Goal: Task Accomplishment & Management: Complete application form

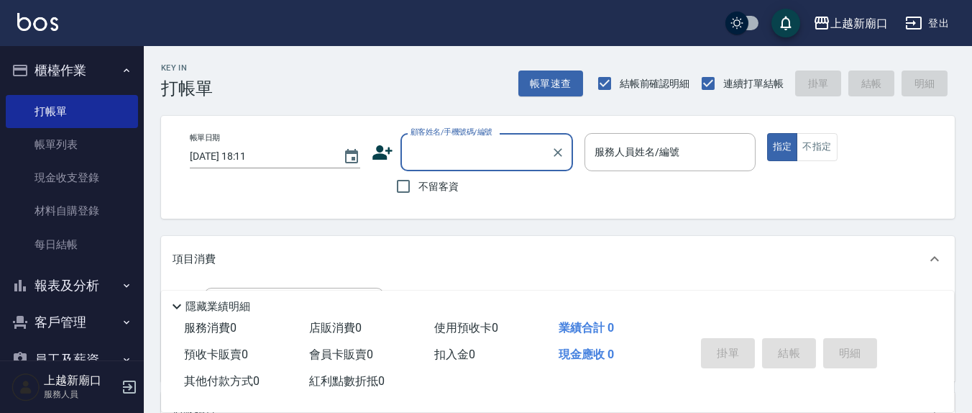
drag, startPoint x: 401, startPoint y: 187, endPoint x: 545, endPoint y: 174, distance: 145.1
click at [402, 187] on input "不留客資" at bounding box center [403, 186] width 30 height 30
checkbox input "true"
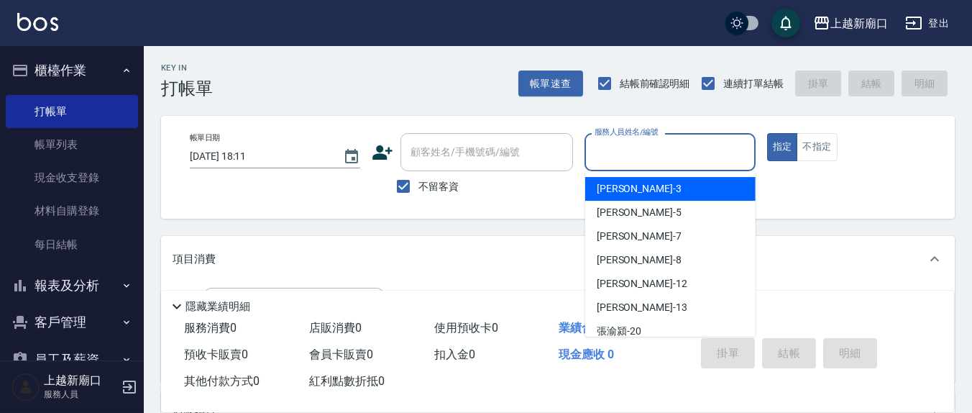
click at [601, 153] on input "服務人員姓名/編號" at bounding box center [670, 152] width 158 height 25
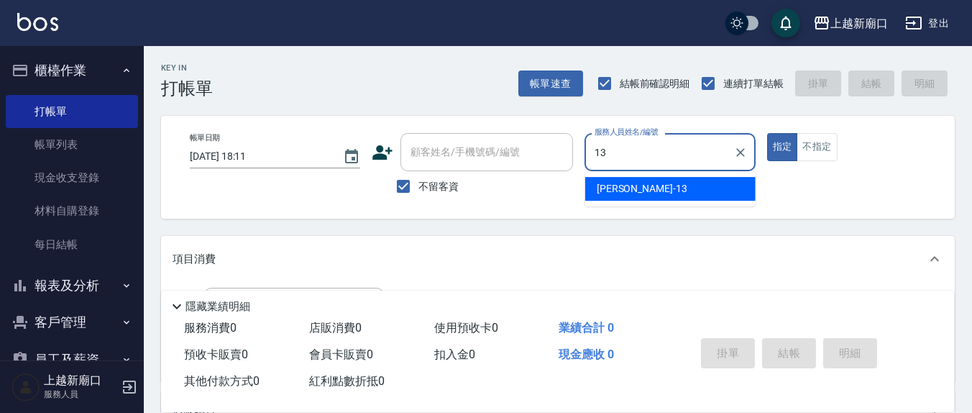
type input "13"
type button "true"
type input "[PERSON_NAME]-13"
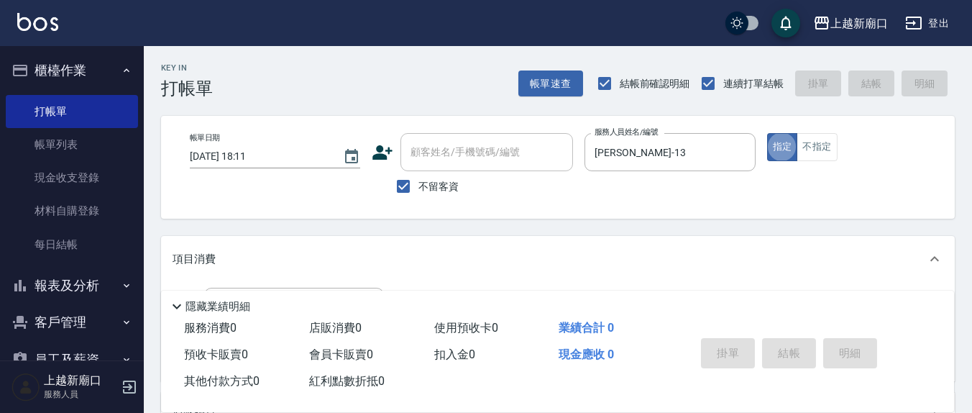
scroll to position [150, 0]
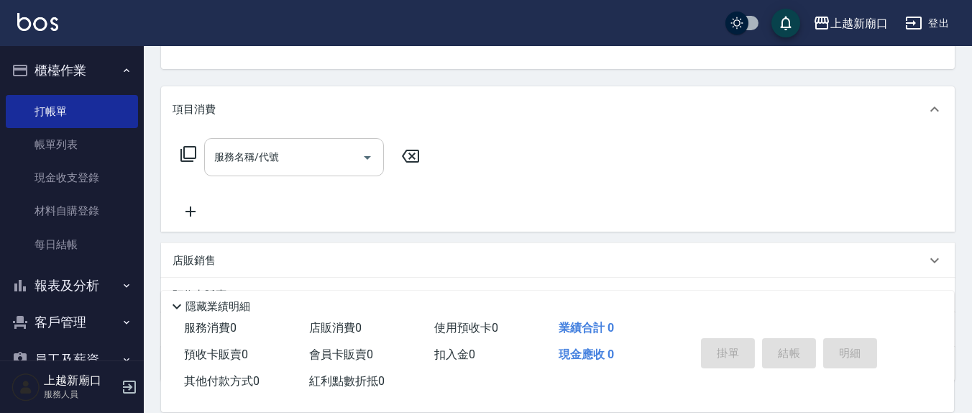
click at [302, 169] on input "服務名稱/代號" at bounding box center [283, 157] width 145 height 25
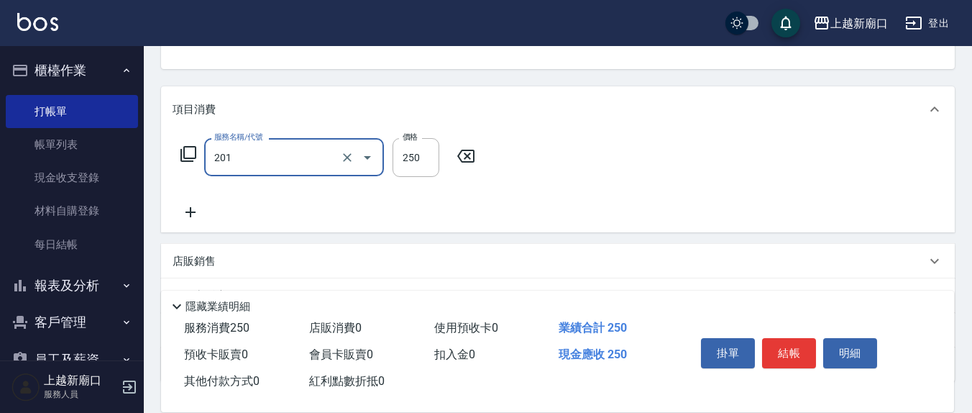
type input "洗髮(201)"
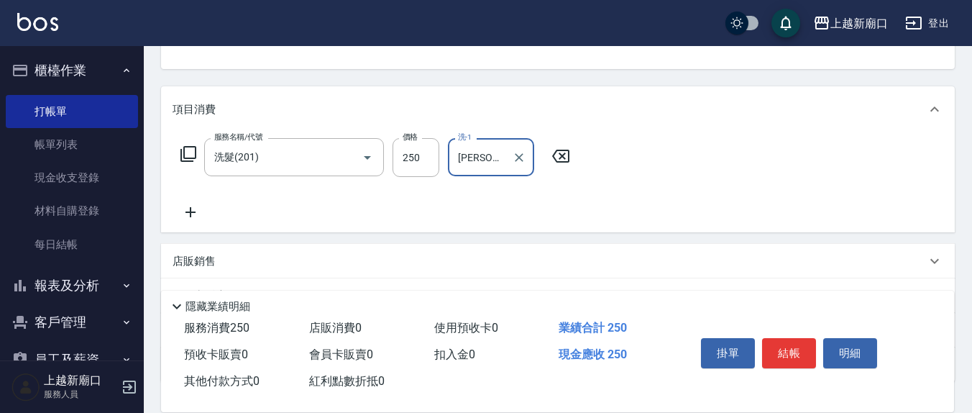
type input "[PERSON_NAME]-8"
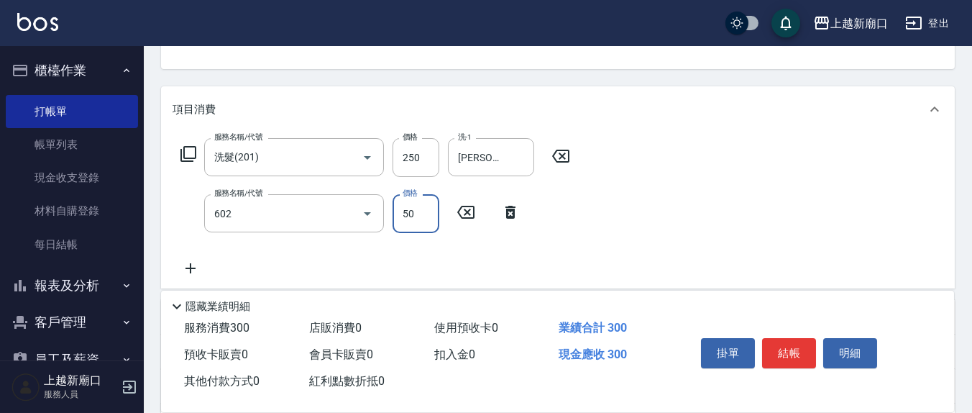
type input "上.吹捲(602)"
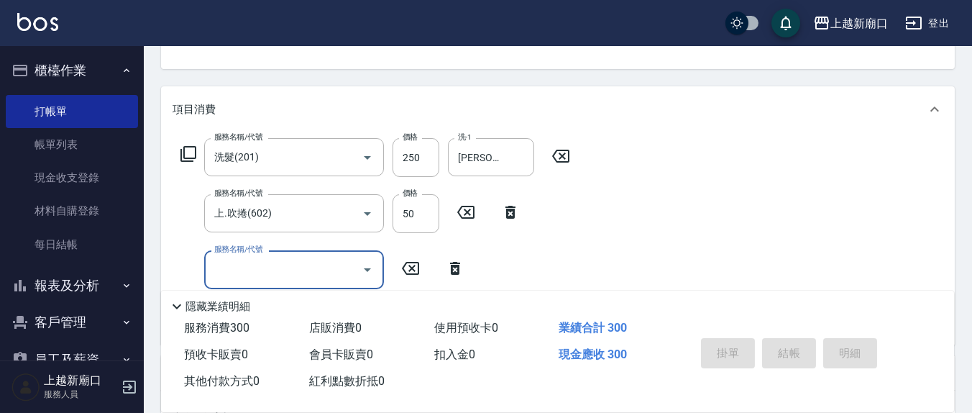
type input "[DATE] 18:52"
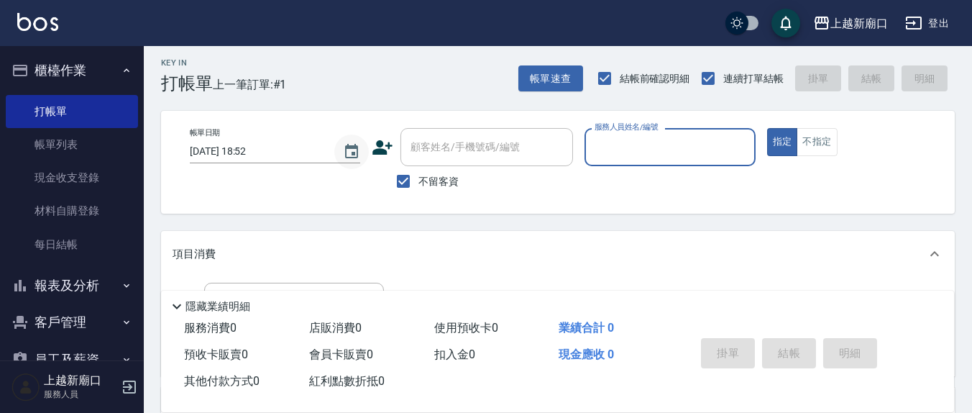
scroll to position [0, 0]
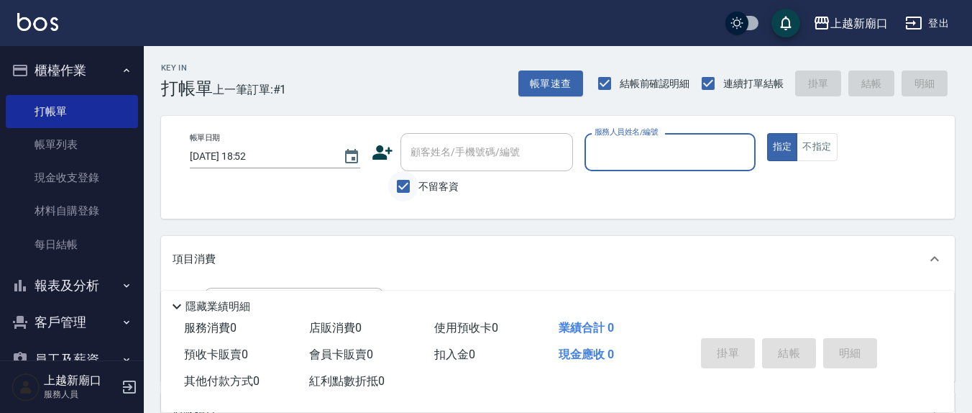
click at [408, 184] on input "不留客資" at bounding box center [403, 186] width 30 height 30
checkbox input "false"
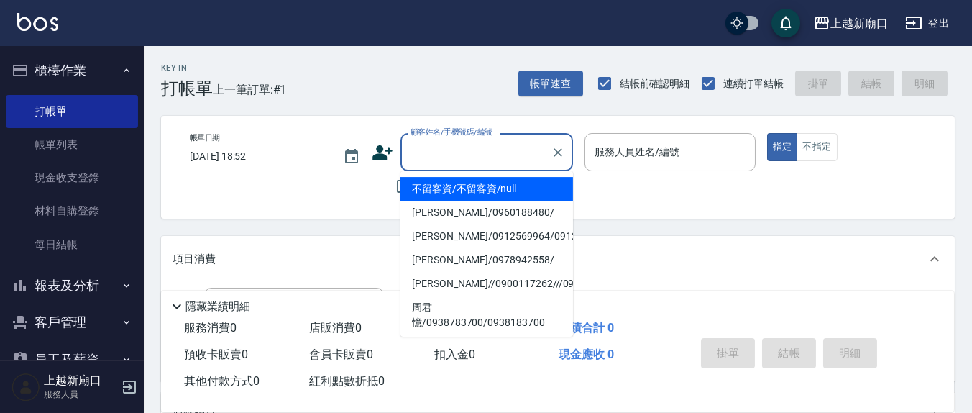
drag, startPoint x: 426, startPoint y: 160, endPoint x: 419, endPoint y: 170, distance: 12.0
click at [425, 160] on input "顧客姓名/手機號碼/編號" at bounding box center [476, 152] width 138 height 25
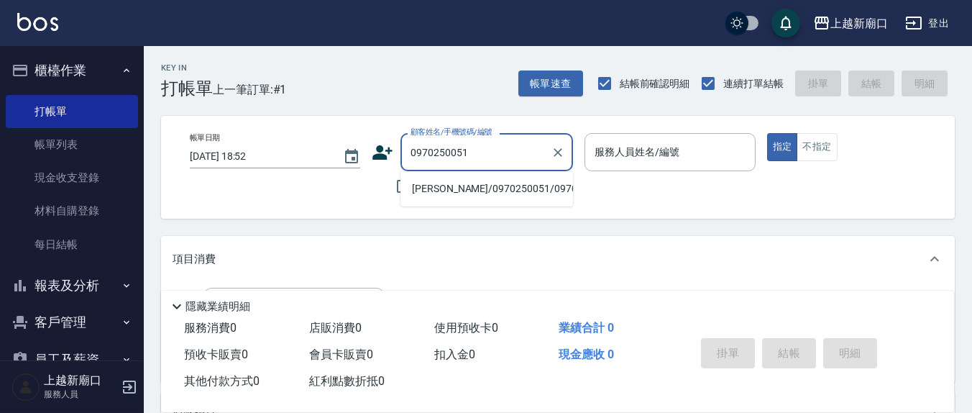
click at [481, 192] on li "[PERSON_NAME]/0970250051/0970250051" at bounding box center [487, 189] width 173 height 24
type input "[PERSON_NAME]/0970250051/0970250051"
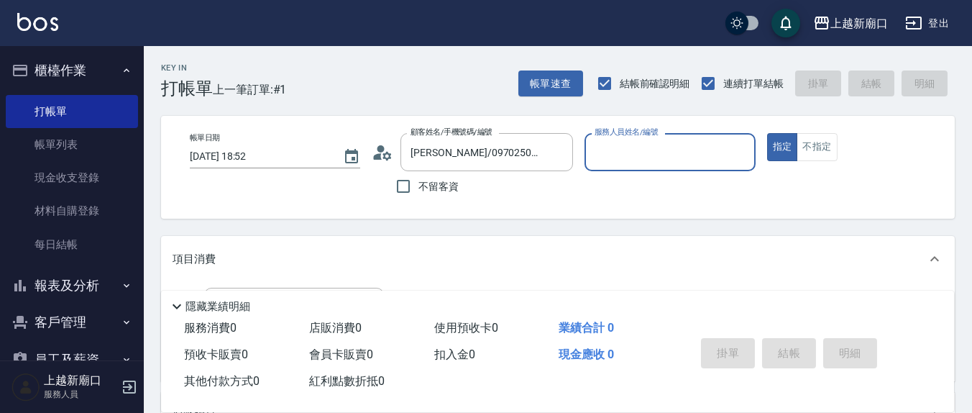
click at [696, 154] on input "服務人員姓名/編號" at bounding box center [670, 152] width 158 height 25
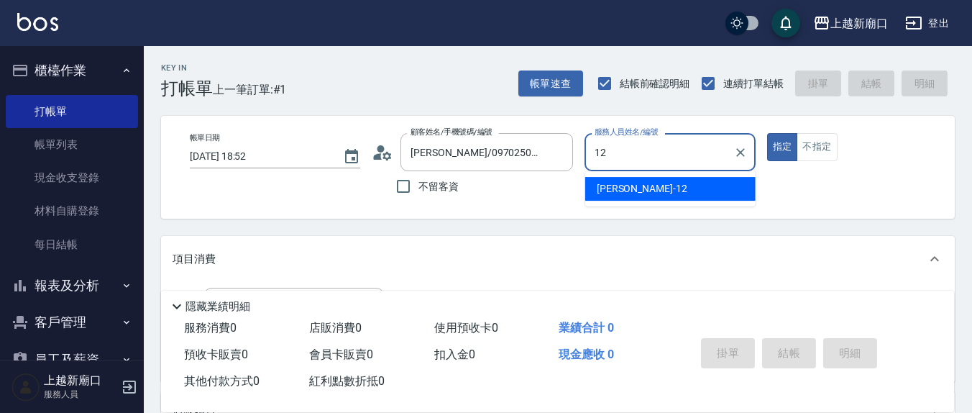
type input "[PERSON_NAME]-12"
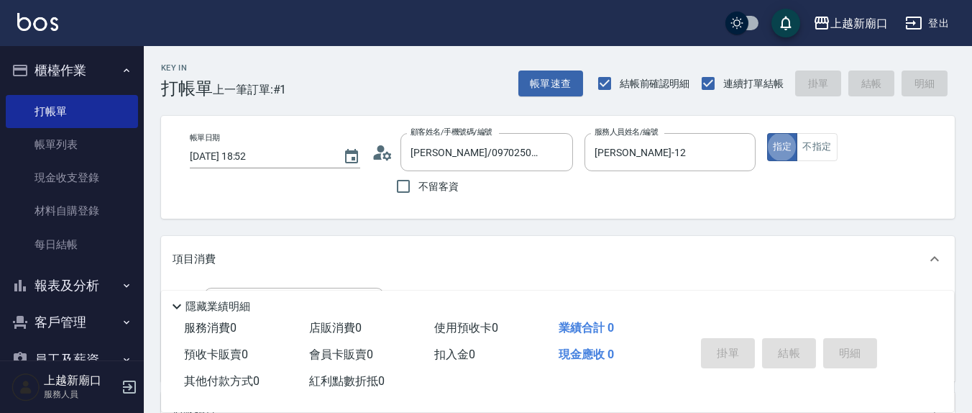
scroll to position [150, 0]
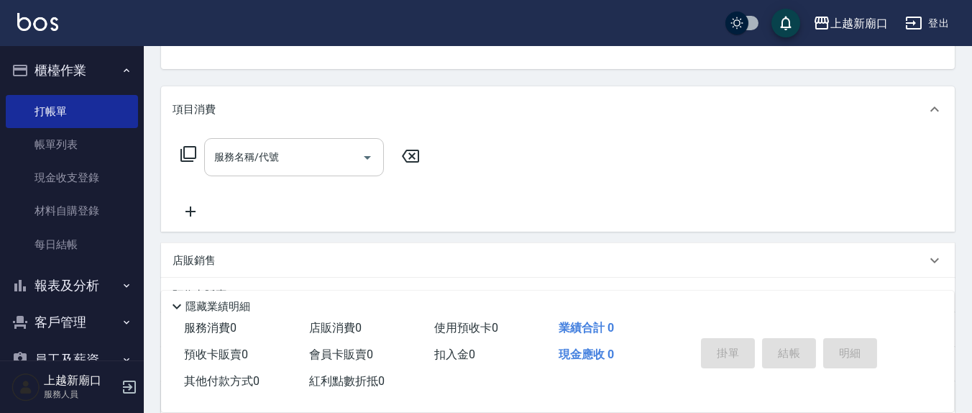
click at [310, 153] on input "服務名稱/代號" at bounding box center [283, 157] width 145 height 25
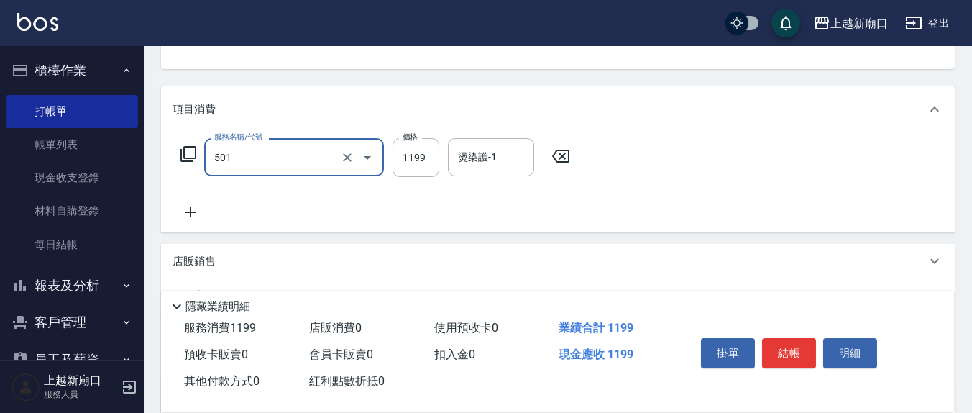
type input "染髮(501)"
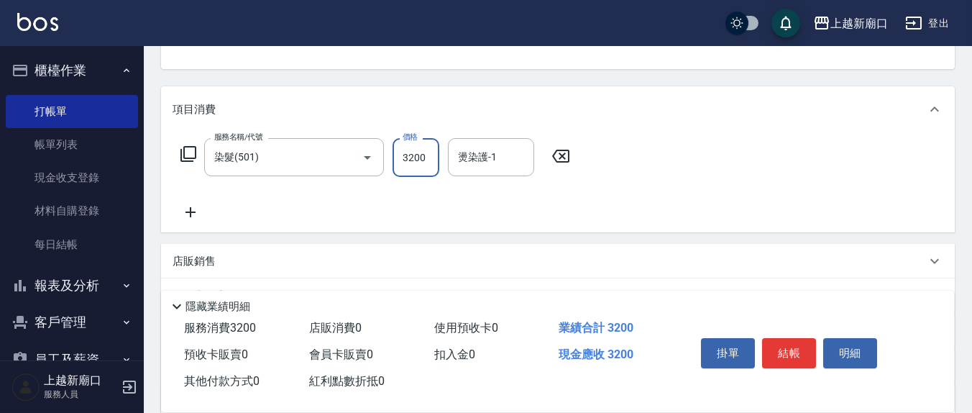
click at [429, 151] on input "3200" at bounding box center [416, 157] width 47 height 39
type input "2500"
type input "[PERSON_NAME]-12"
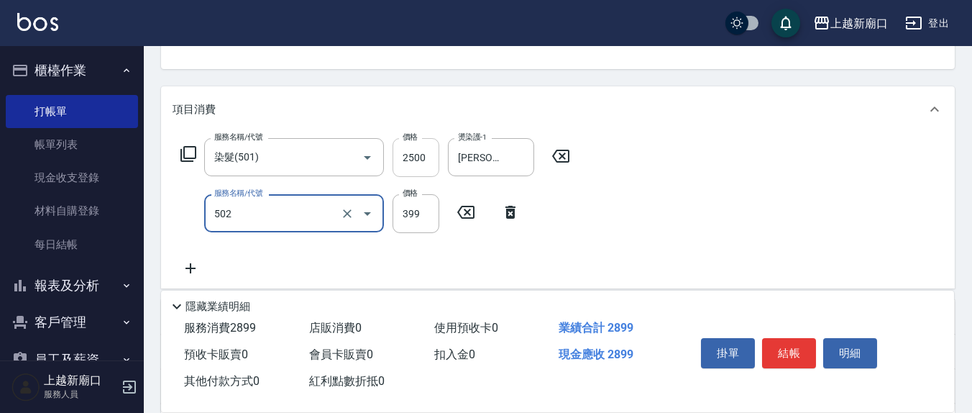
type input "挑染5束399(502)"
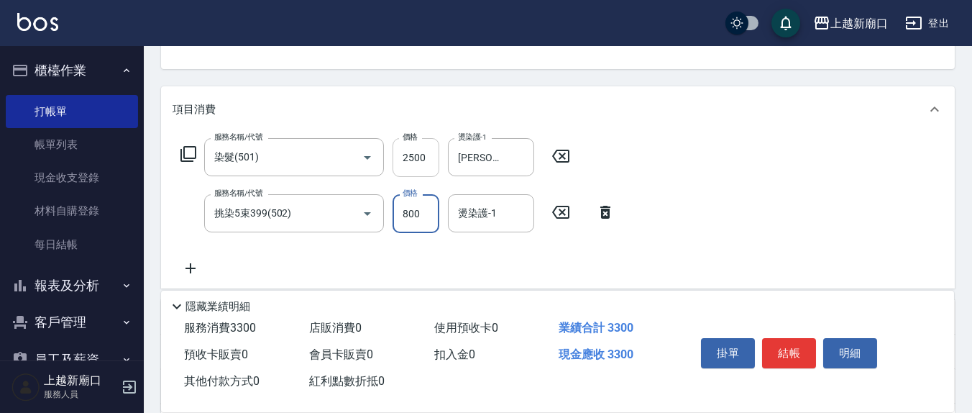
type input "800"
type input "[PERSON_NAME]-8"
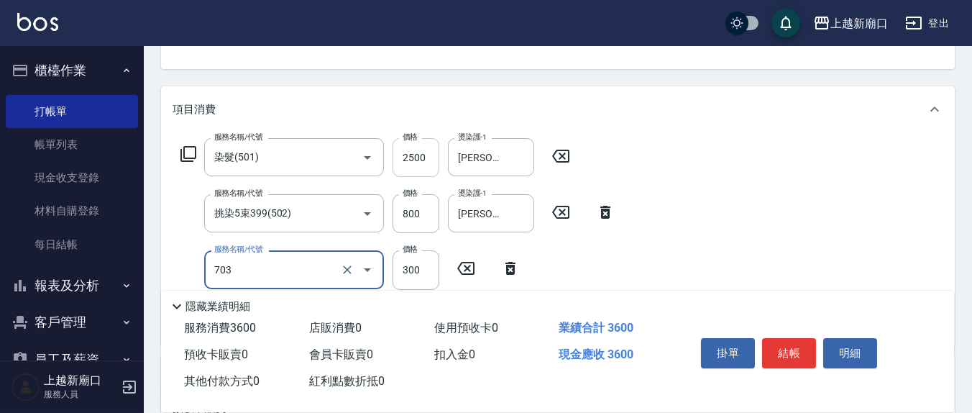
type input "(1236)設計師(703)"
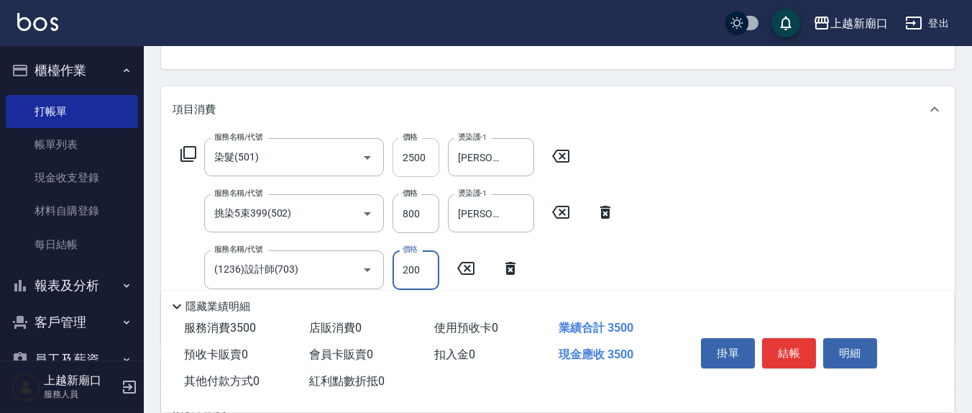
type input "200"
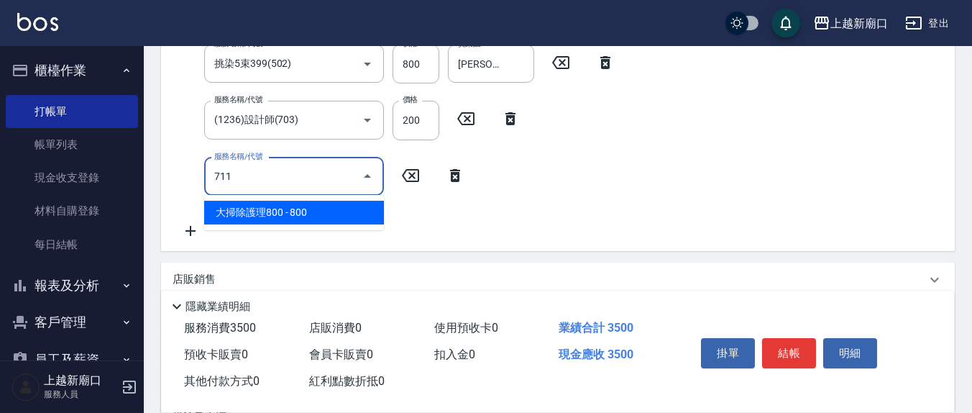
type input "大掃除護理800(711)"
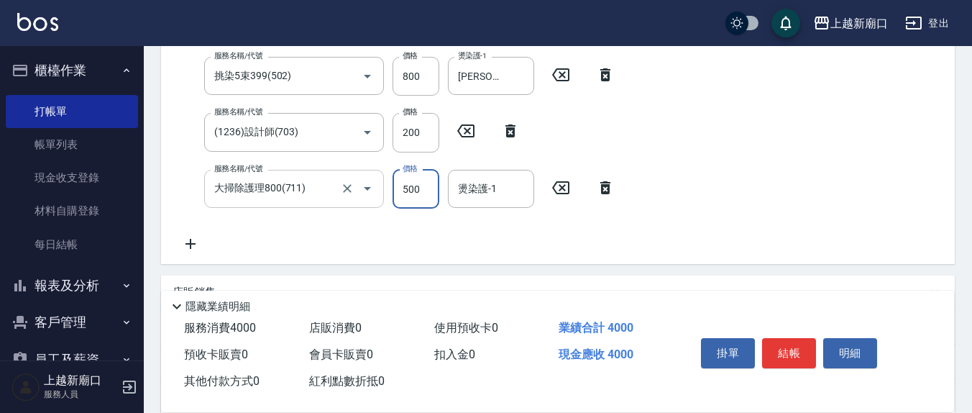
type input "500"
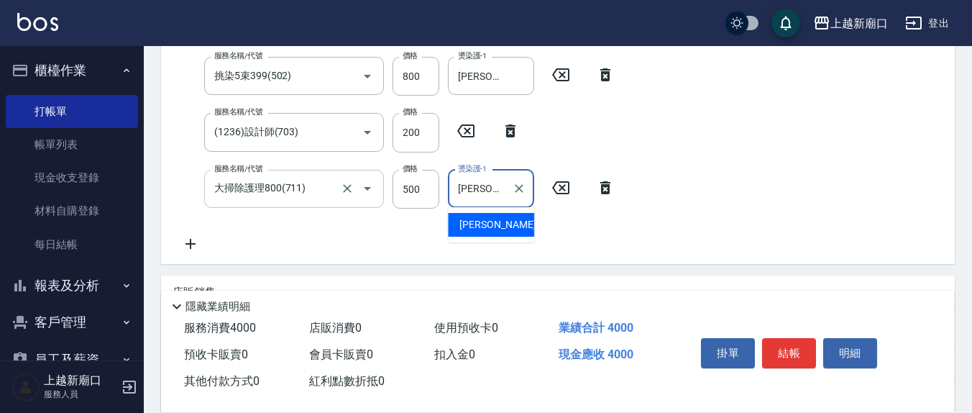
type input "[PERSON_NAME]-8"
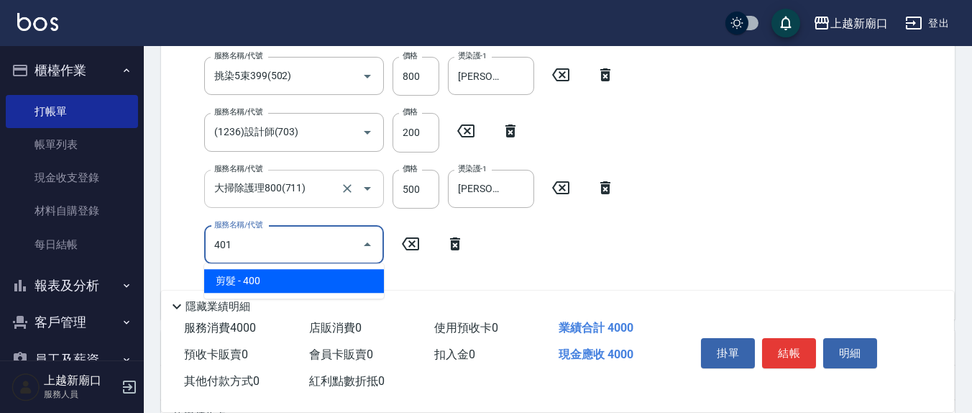
type input "剪髮(401)"
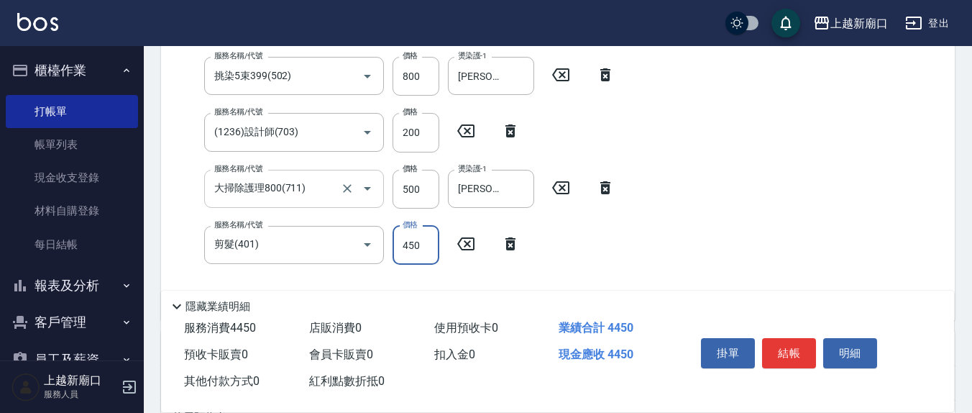
type input "450"
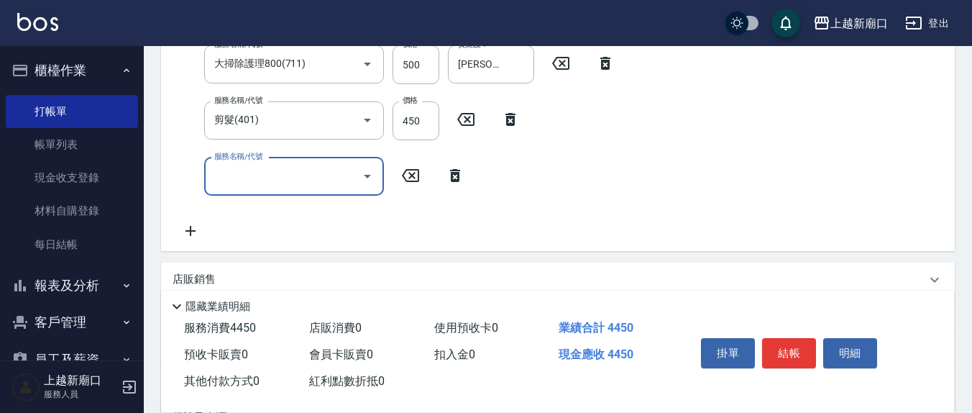
scroll to position [437, 0]
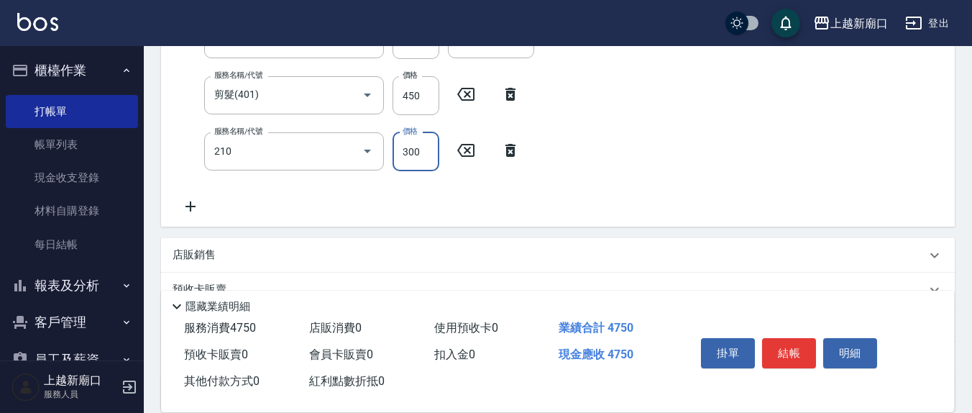
type input "[PERSON_NAME]洗髮精(210)"
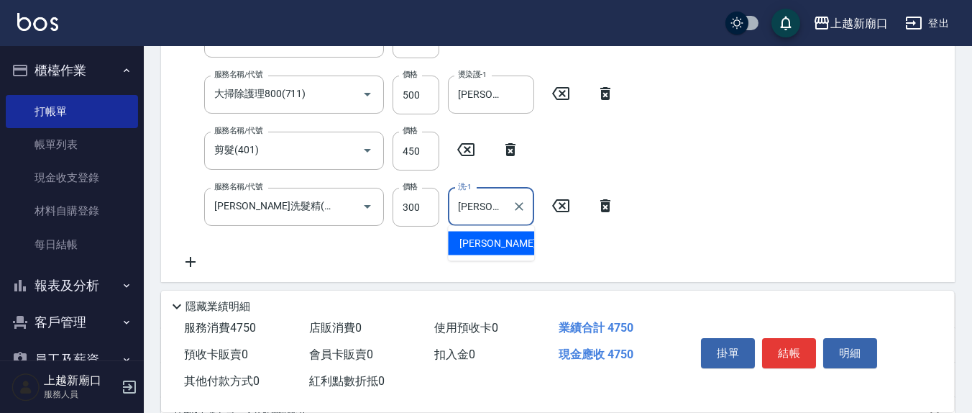
type input "[PERSON_NAME]-8"
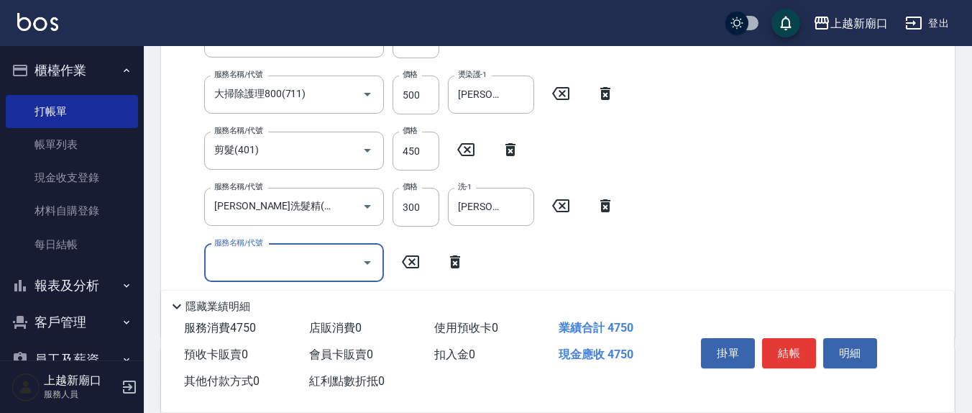
scroll to position [325, 0]
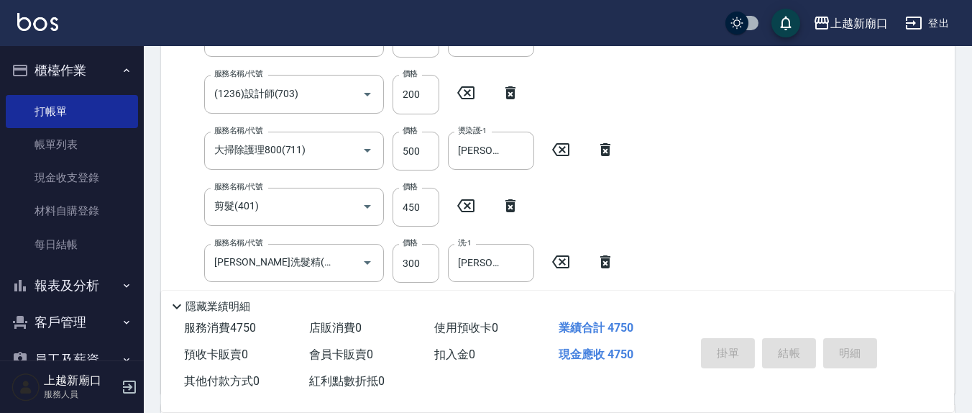
type input "[DATE] 18:54"
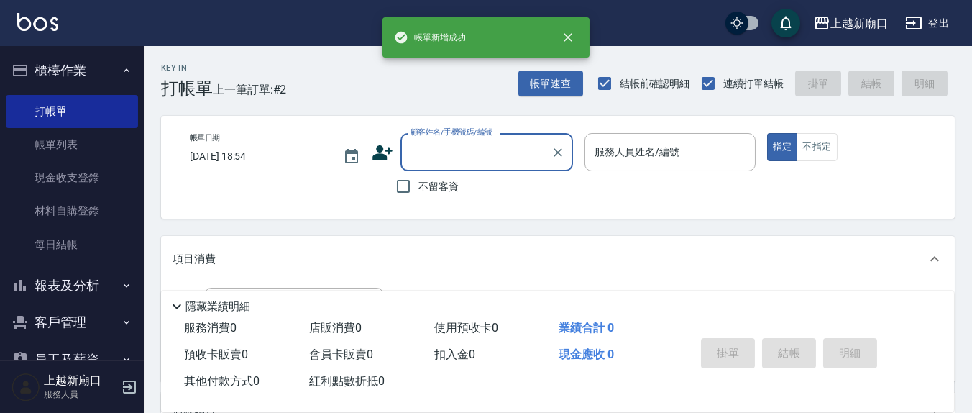
scroll to position [0, 0]
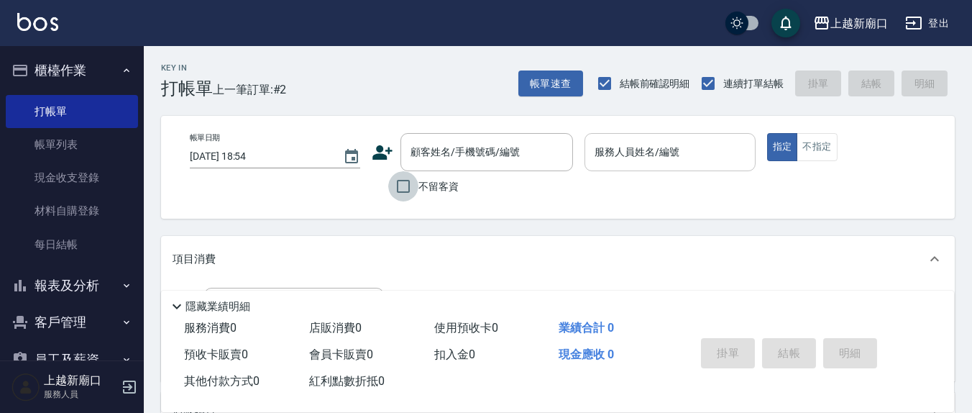
drag, startPoint x: 403, startPoint y: 184, endPoint x: 726, endPoint y: 168, distance: 323.4
click at [404, 184] on input "不留客資" at bounding box center [403, 186] width 30 height 30
checkbox input "true"
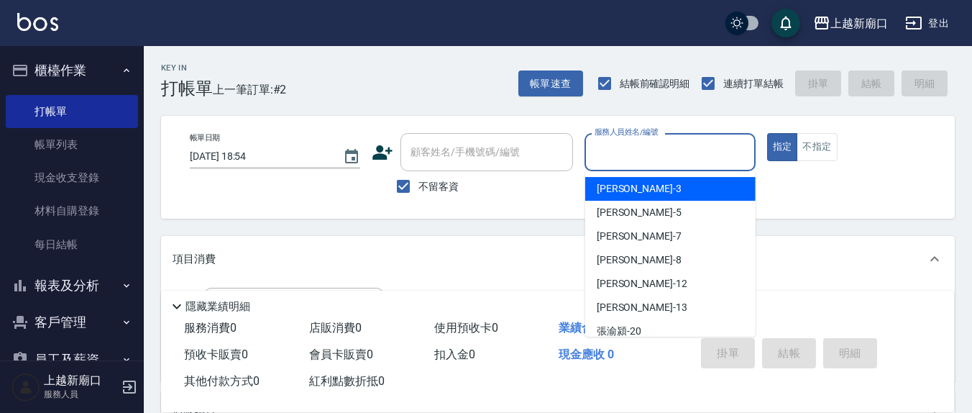
drag, startPoint x: 642, startPoint y: 163, endPoint x: 639, endPoint y: 178, distance: 15.4
click at [640, 166] on div "服務人員姓名/編號" at bounding box center [670, 152] width 170 height 38
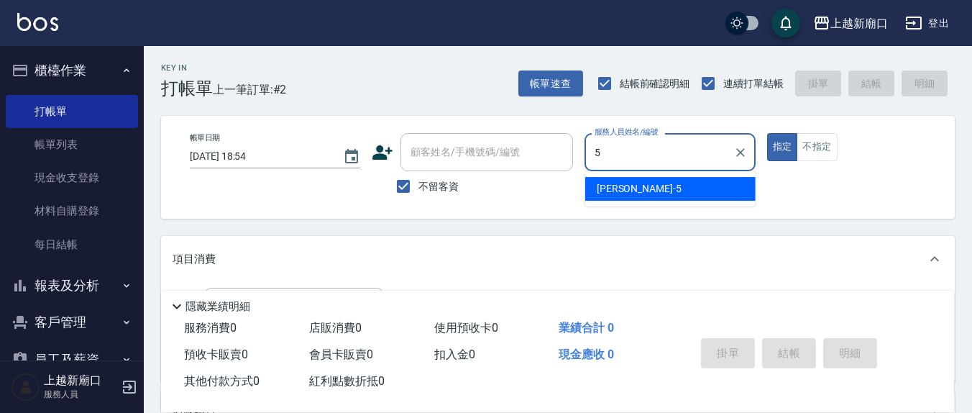
type input "[PERSON_NAME]5"
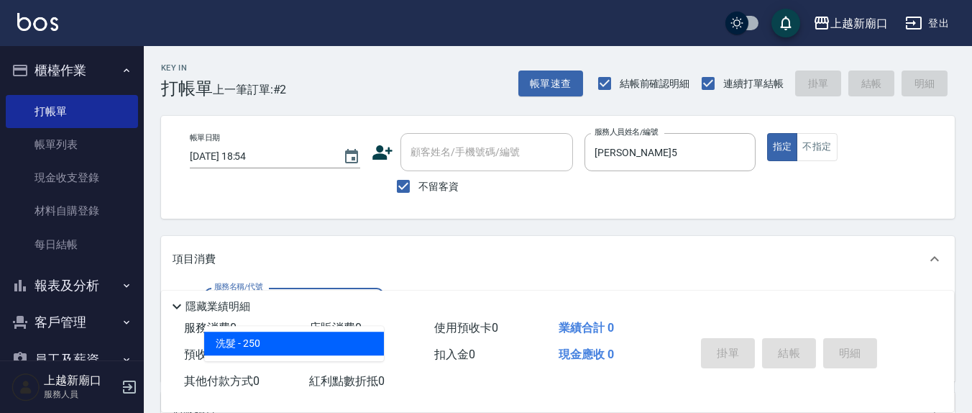
type input "洗髮(201)"
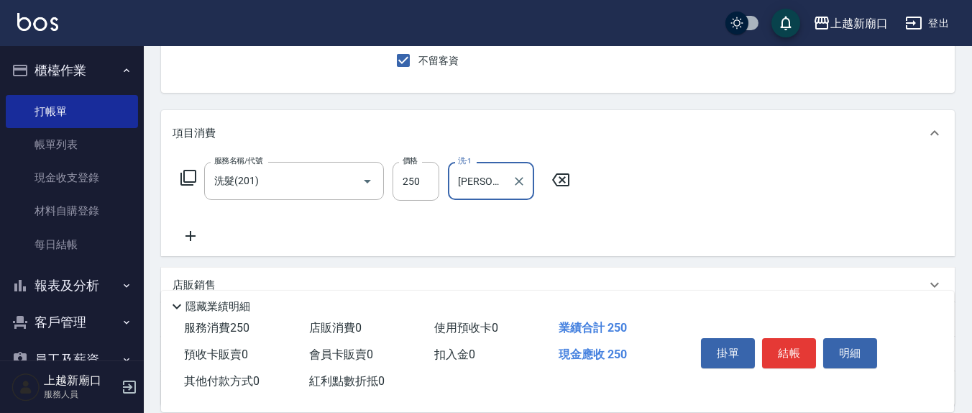
scroll to position [150, 0]
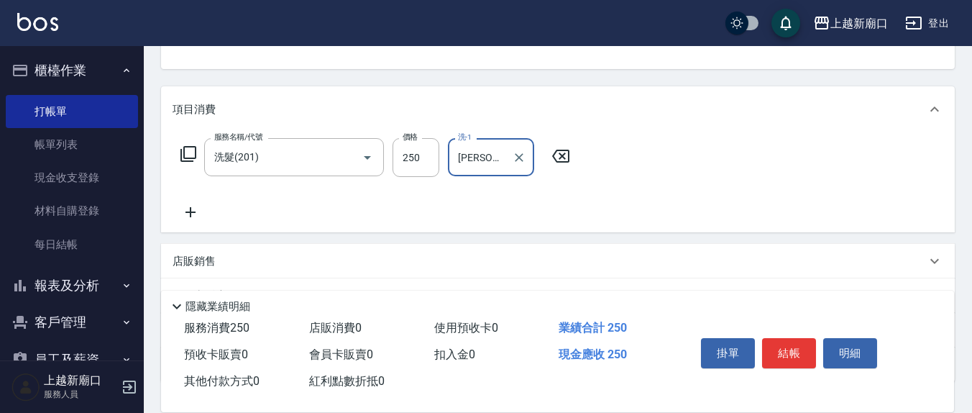
type input "[PERSON_NAME]-21"
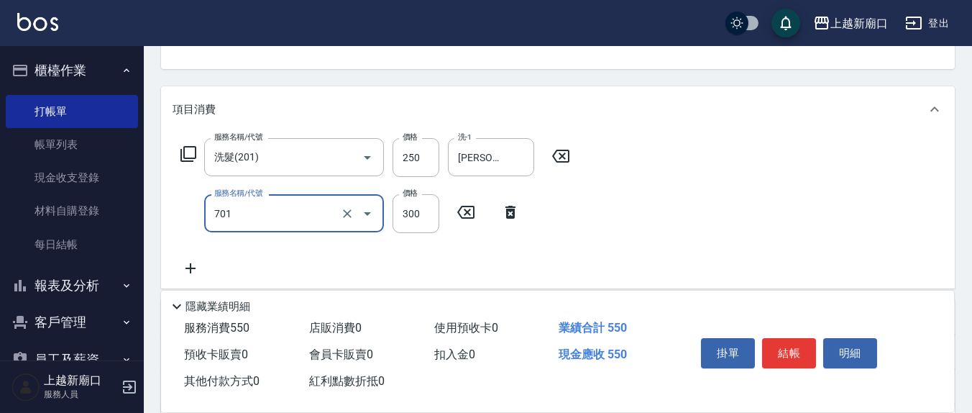
type input "自備護髮(701)"
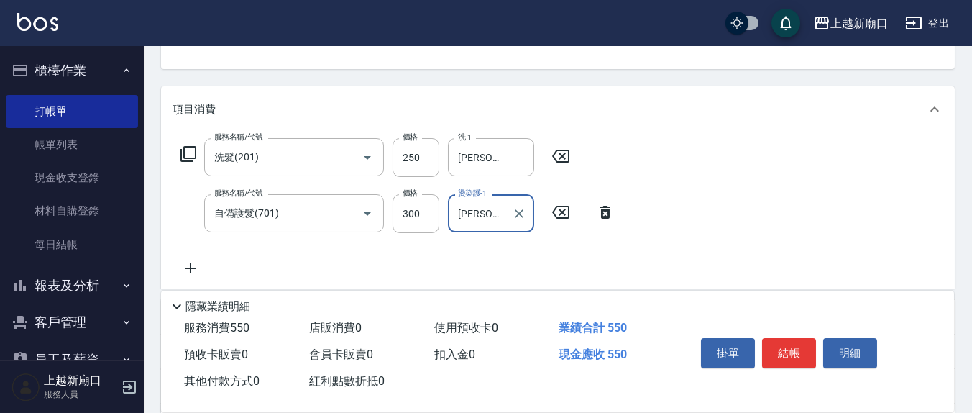
type input "[PERSON_NAME]-21"
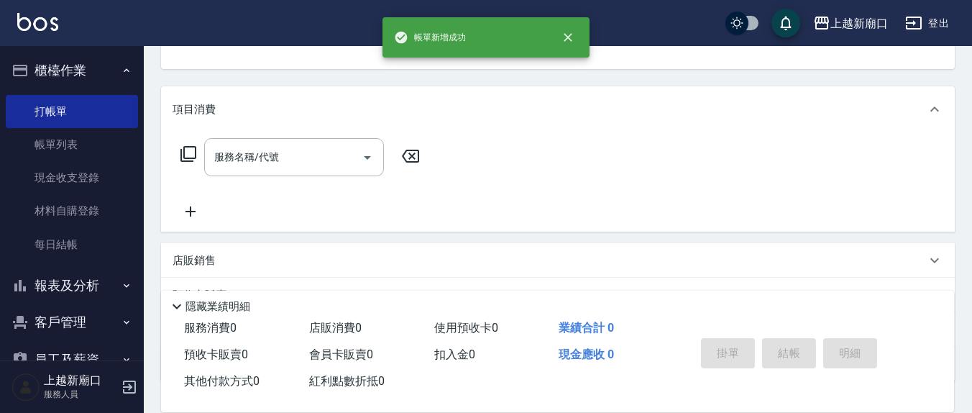
scroll to position [139, 0]
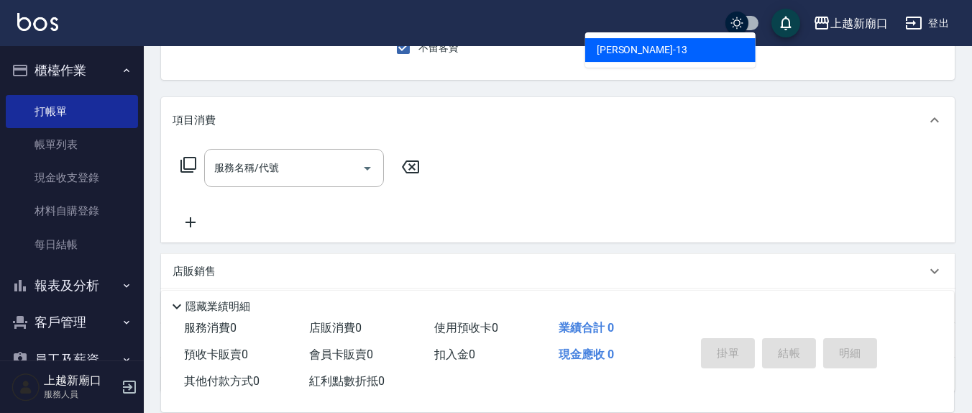
type input "[PERSON_NAME]-13"
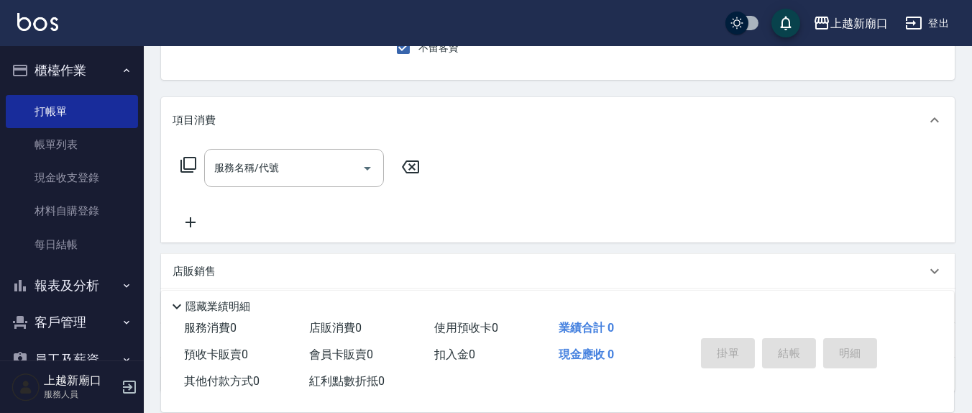
scroll to position [133, 0]
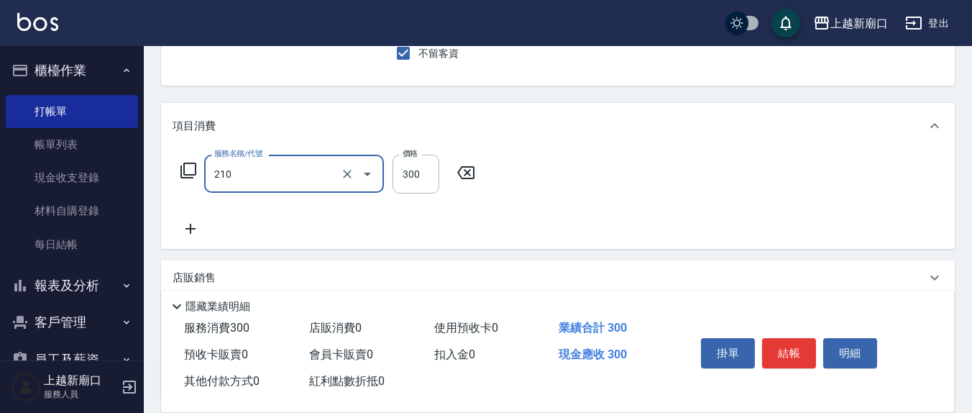
type input "[PERSON_NAME]洗髮精(210)"
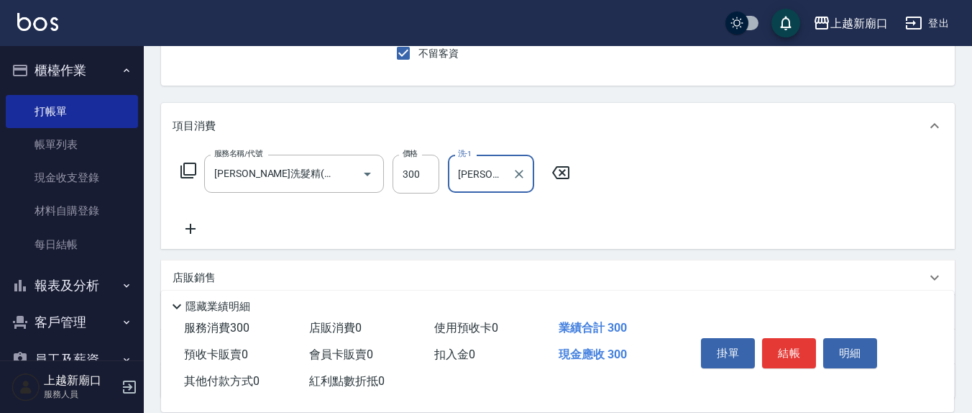
type input "[PERSON_NAME]-21"
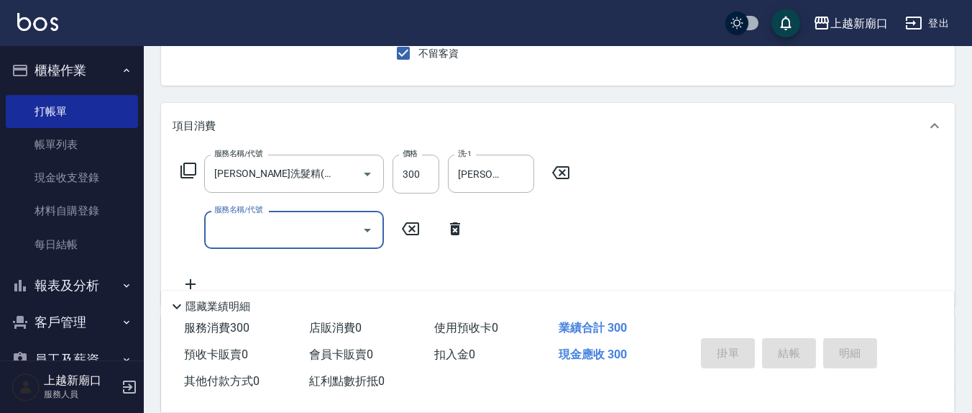
click at [767, 0] on button "指定" at bounding box center [782, 14] width 31 height 28
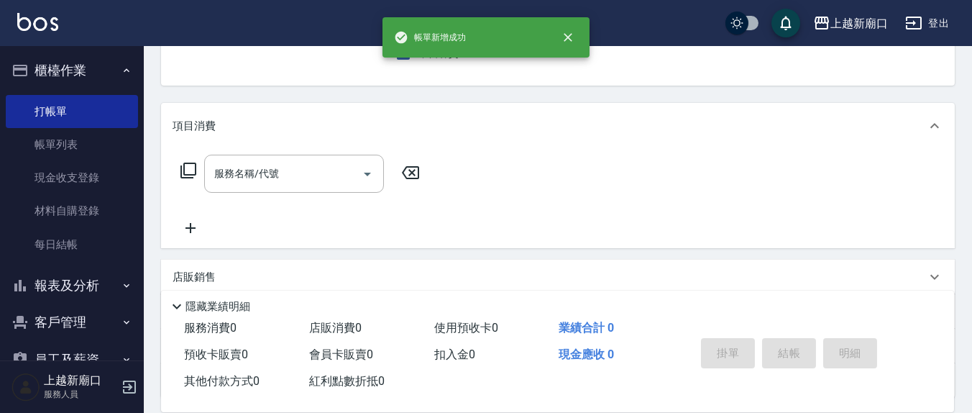
scroll to position [0, 0]
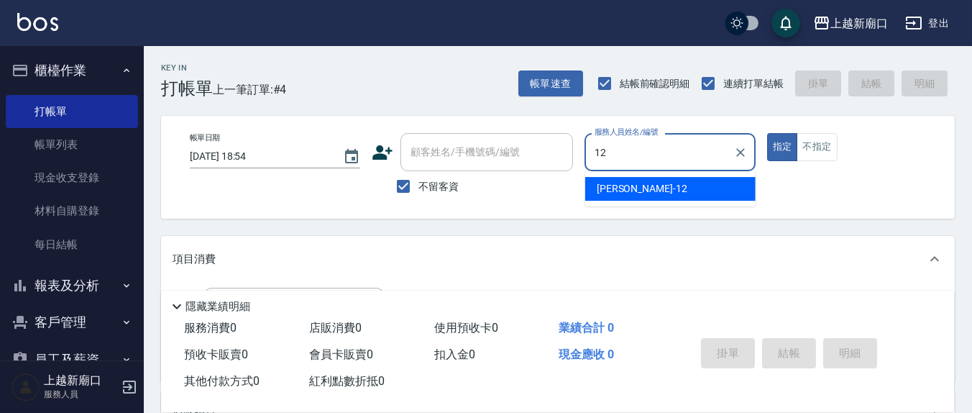
type input "[PERSON_NAME]-12"
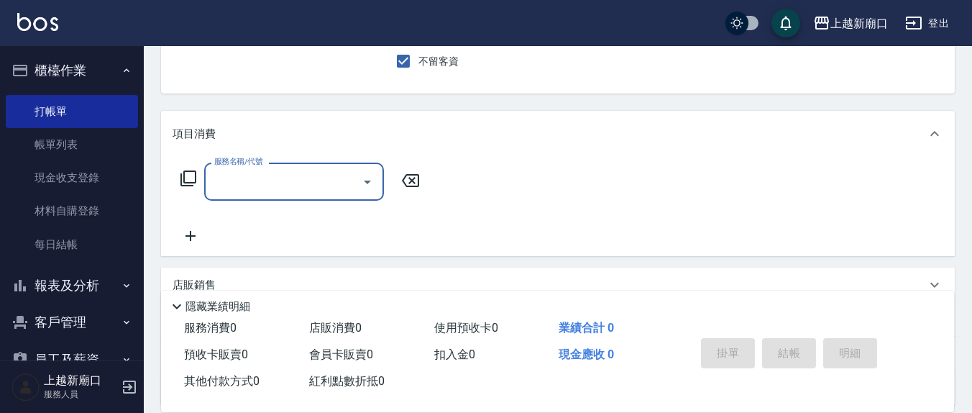
scroll to position [150, 0]
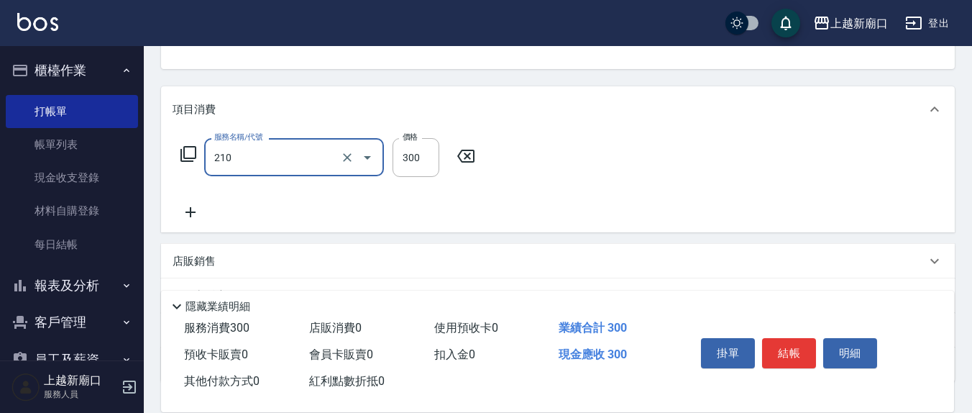
type input "[PERSON_NAME]洗髮精(210)"
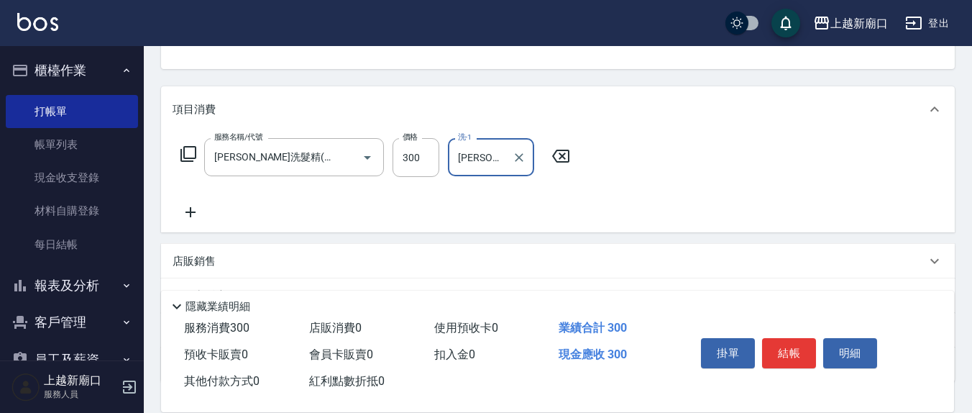
type input "[PERSON_NAME]-8"
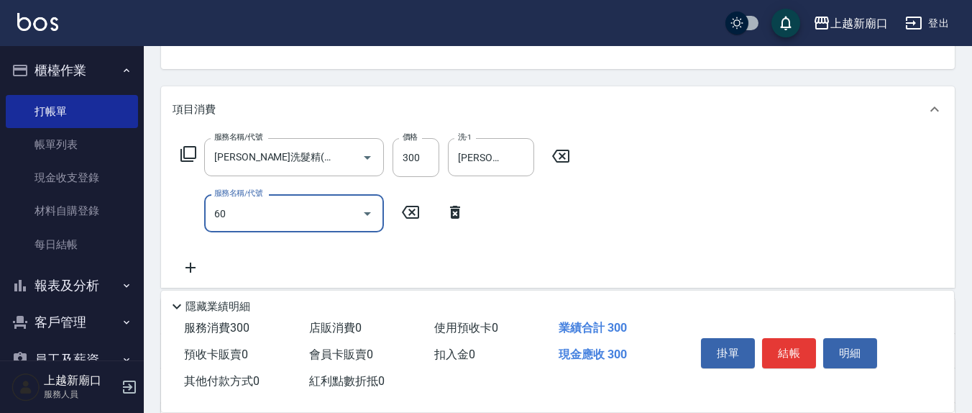
type input "602"
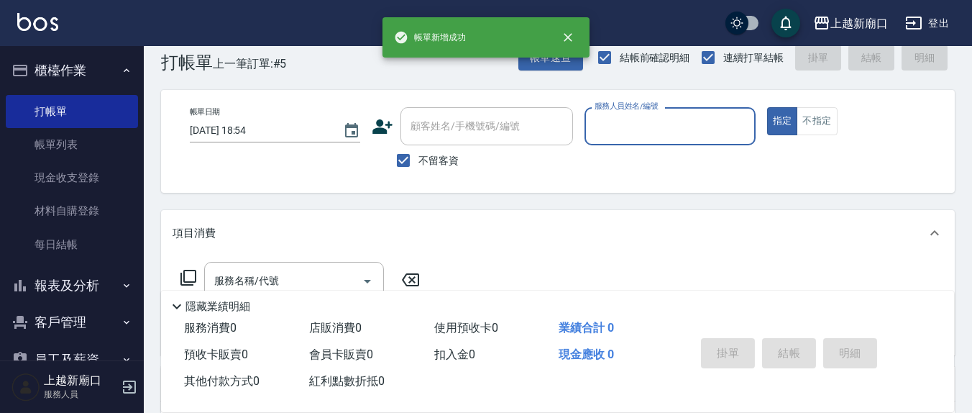
scroll to position [0, 0]
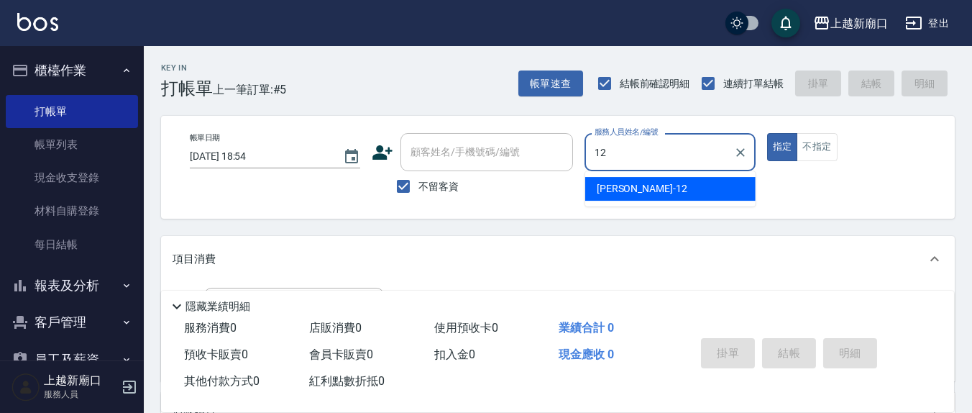
type input "[PERSON_NAME]-12"
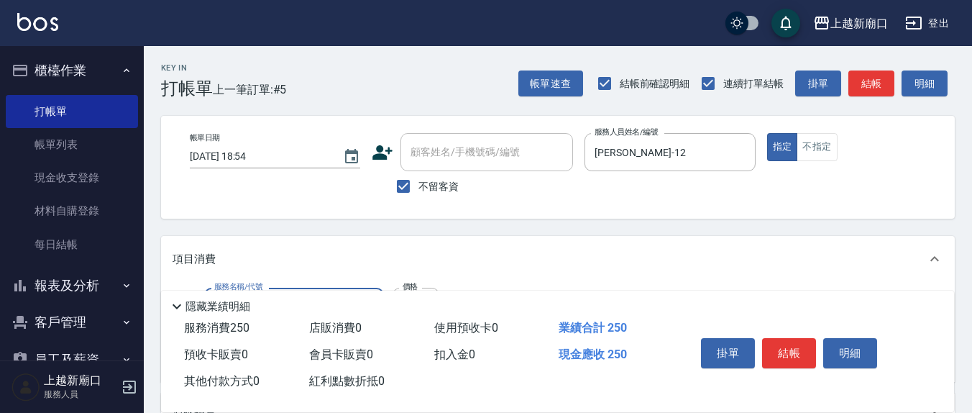
type input "洗髮(201)"
type input "[PERSON_NAME]-21"
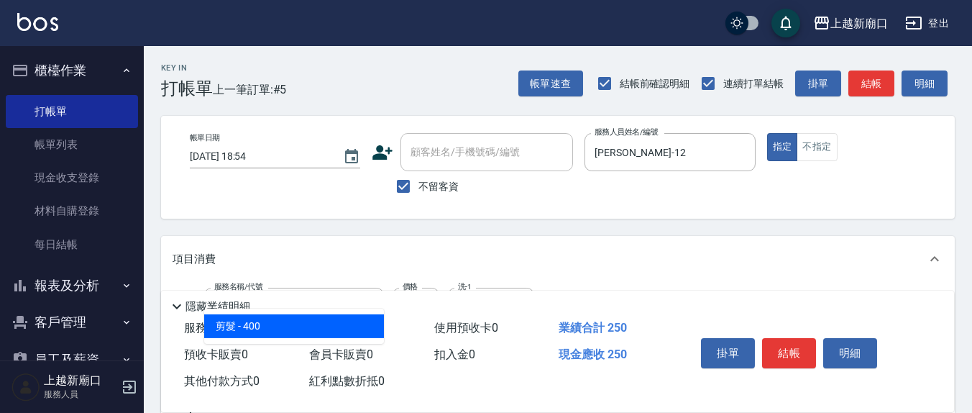
type input "剪髮(401)"
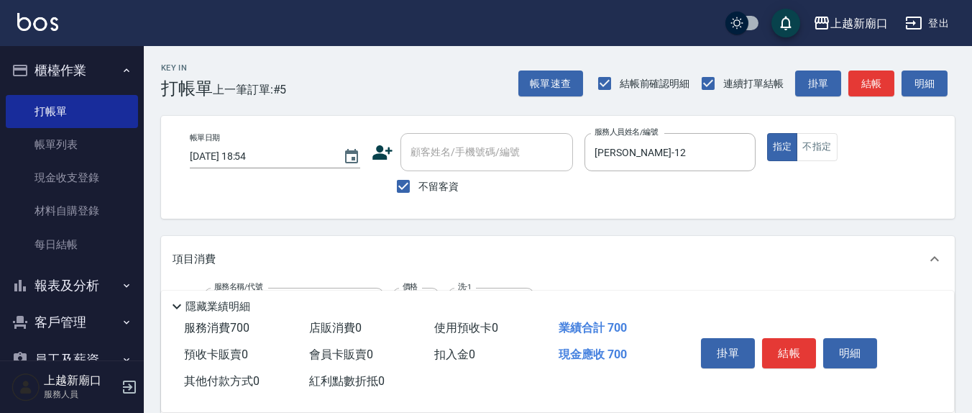
type input "450"
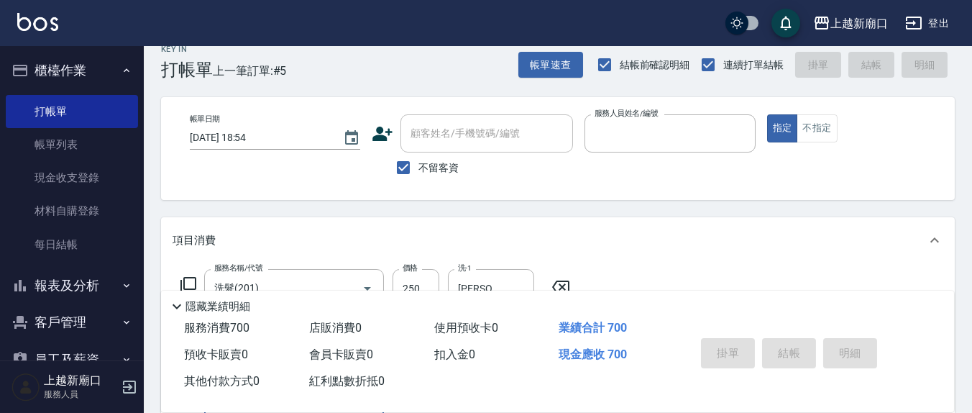
click at [767, 114] on button "指定" at bounding box center [782, 128] width 31 height 28
type input "[DATE] 18:55"
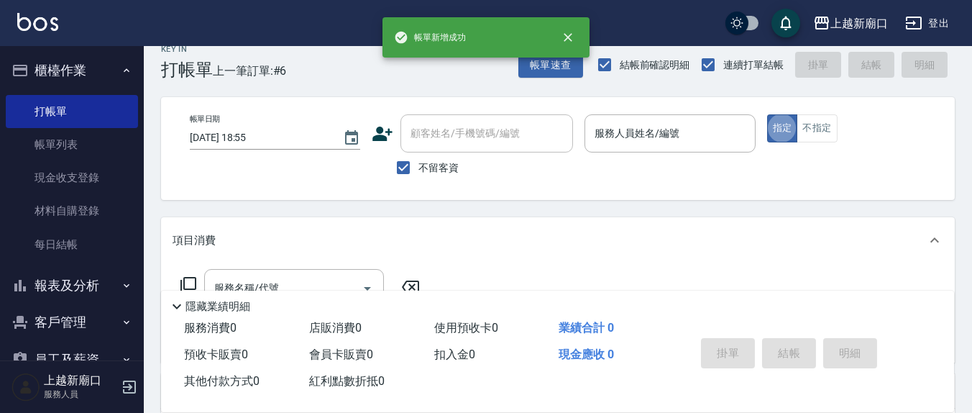
scroll to position [0, 0]
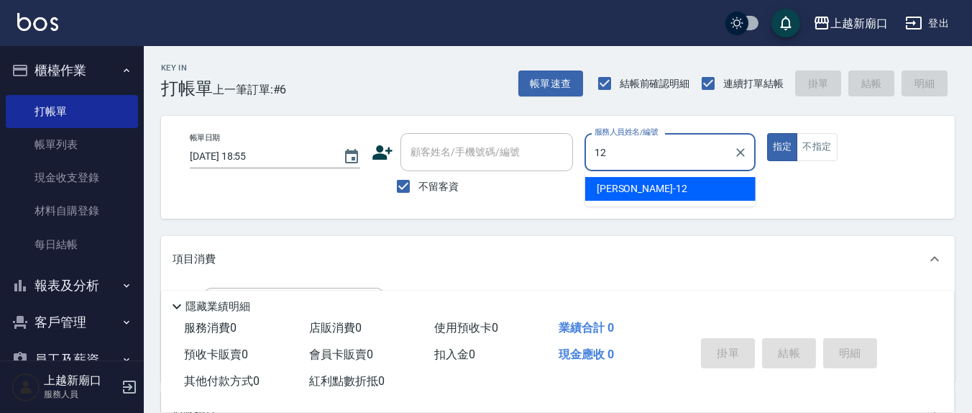
type input "[PERSON_NAME]-12"
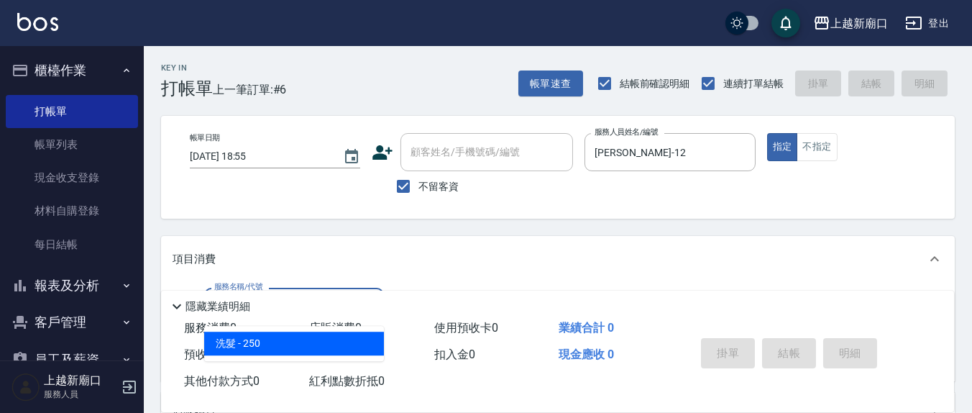
type input "洗髮(201)"
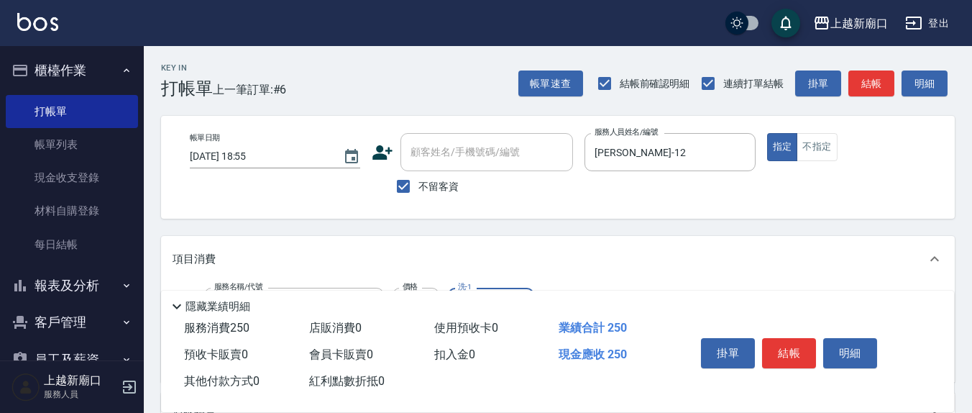
scroll to position [150, 0]
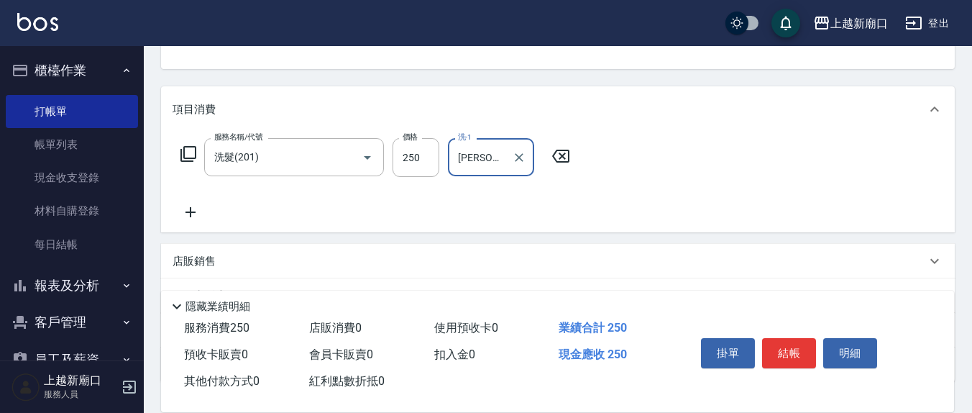
type input "[PERSON_NAME]-8"
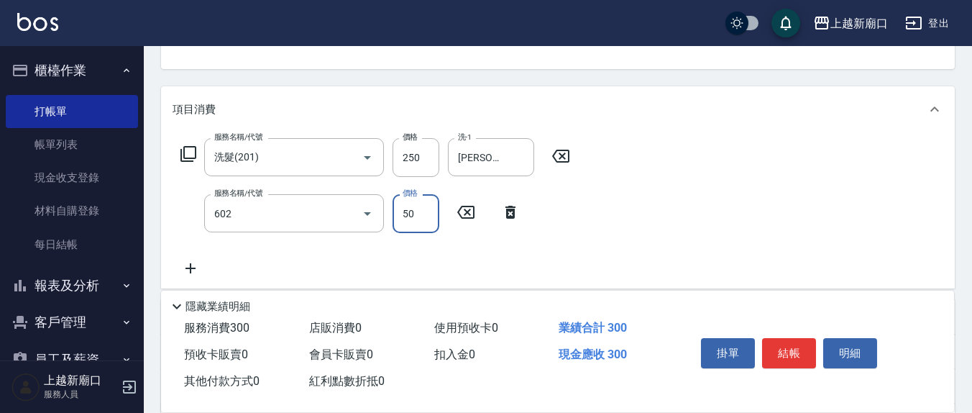
type input "上.吹捲(602)"
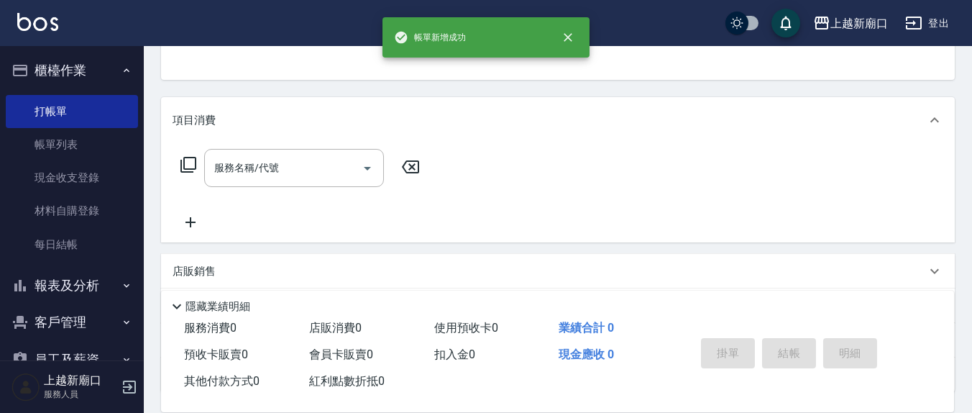
scroll to position [0, 0]
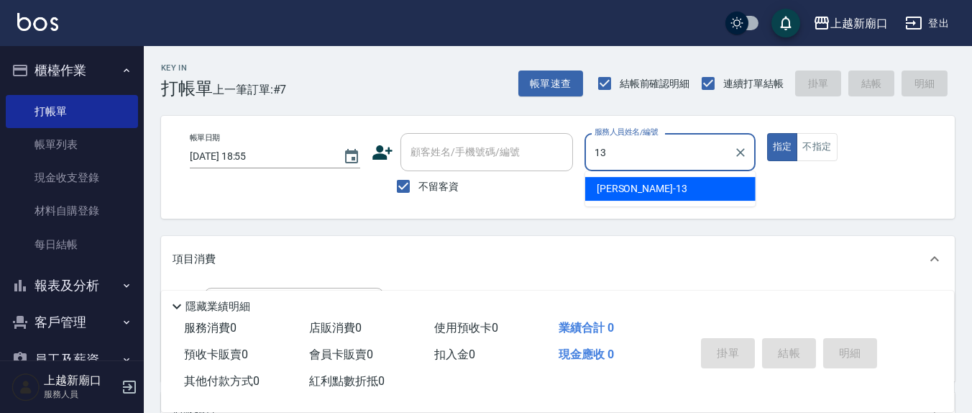
type input "[PERSON_NAME]-13"
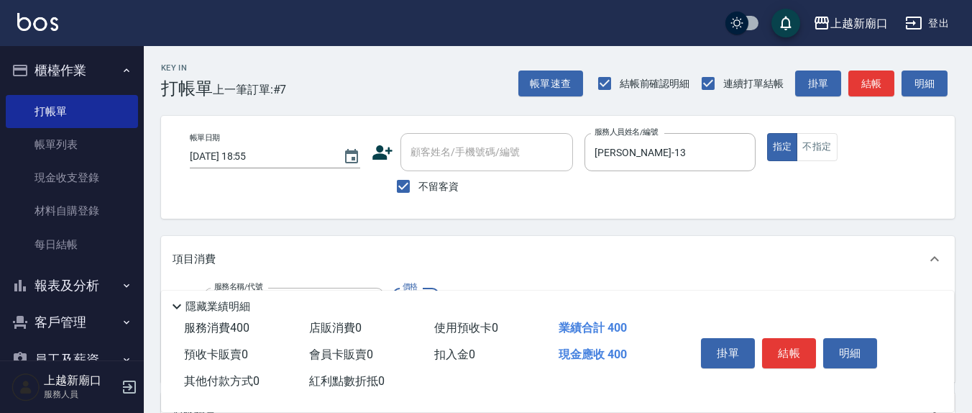
type input "剪髮(401)"
type input "350"
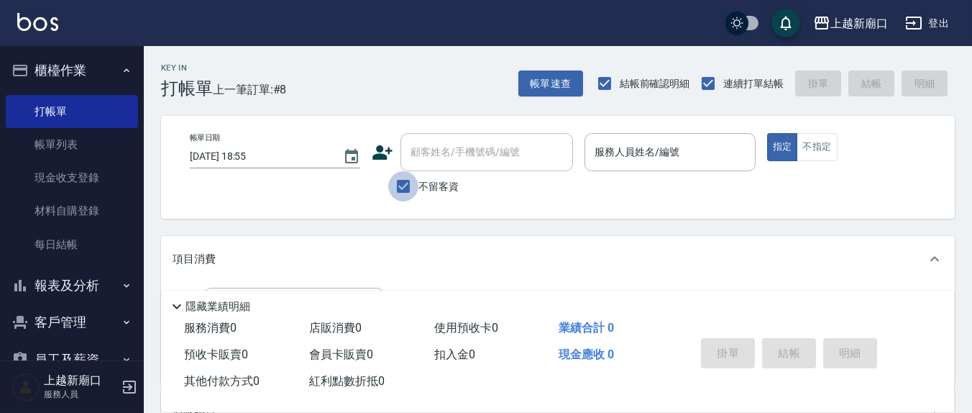
drag, startPoint x: 401, startPoint y: 189, endPoint x: 414, endPoint y: 178, distance: 16.9
click at [402, 189] on input "不留客資" at bounding box center [403, 186] width 30 height 30
checkbox input "false"
click at [420, 156] on div "顧客姓名/手機號碼/編號 顧客姓名/手機號碼/編號" at bounding box center [487, 152] width 173 height 38
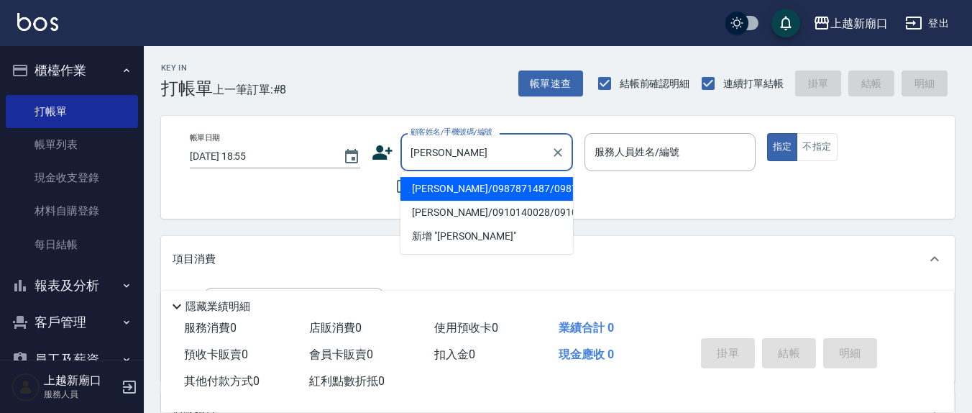
click at [446, 196] on li "[PERSON_NAME]/0987871487/0987871487" at bounding box center [487, 189] width 173 height 24
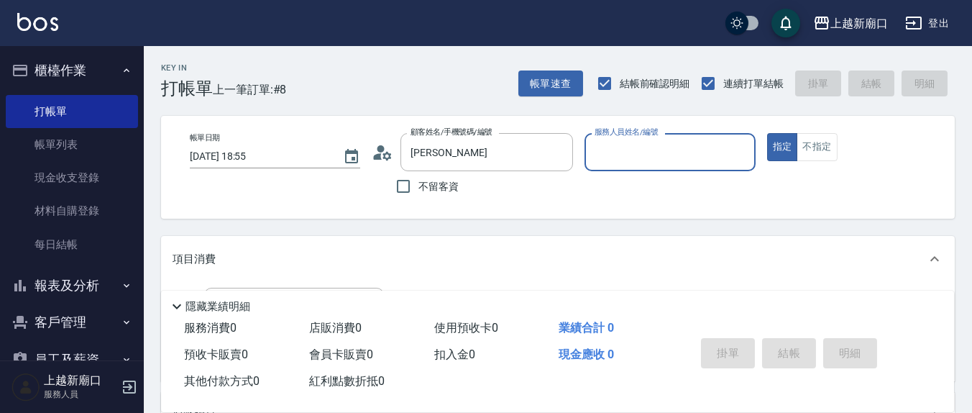
type input "[PERSON_NAME]/0987871487/0987871487"
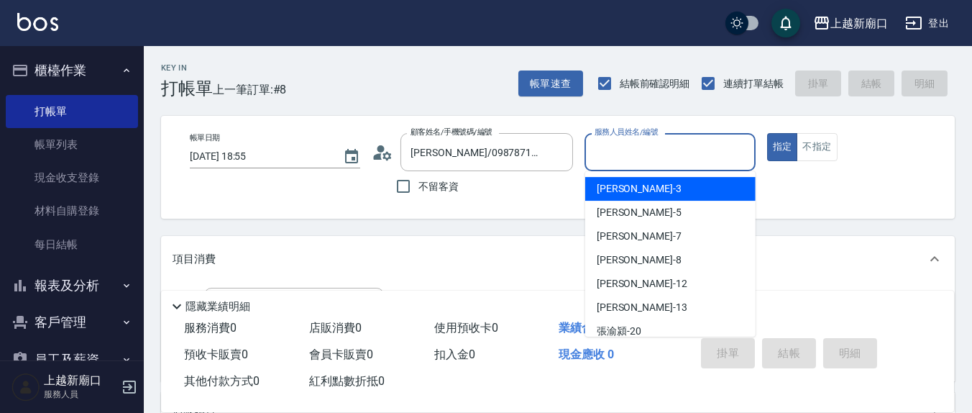
click at [666, 151] on input "服務人員姓名/編號" at bounding box center [670, 152] width 158 height 25
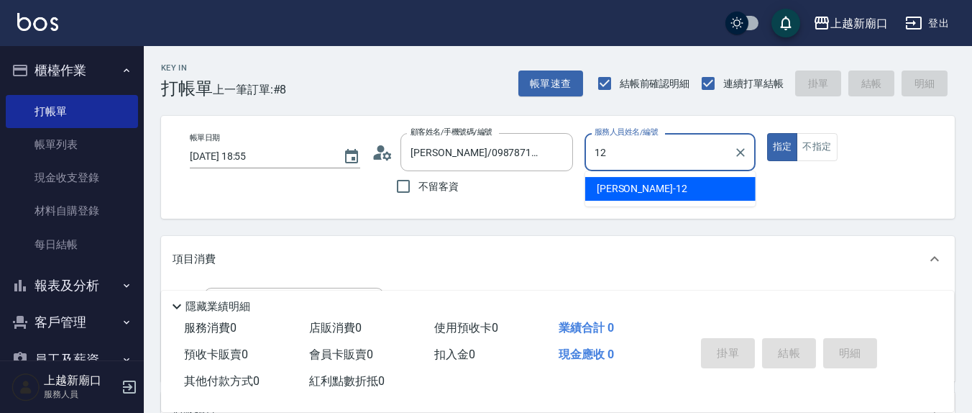
type input "[PERSON_NAME]-12"
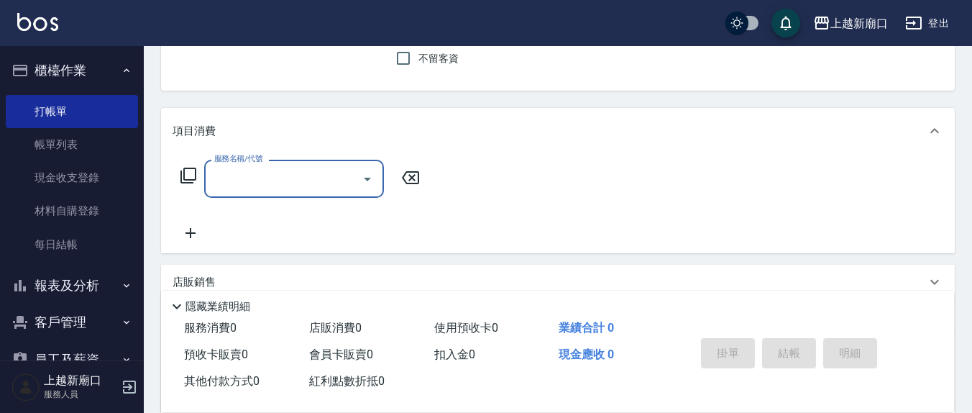
scroll to position [150, 0]
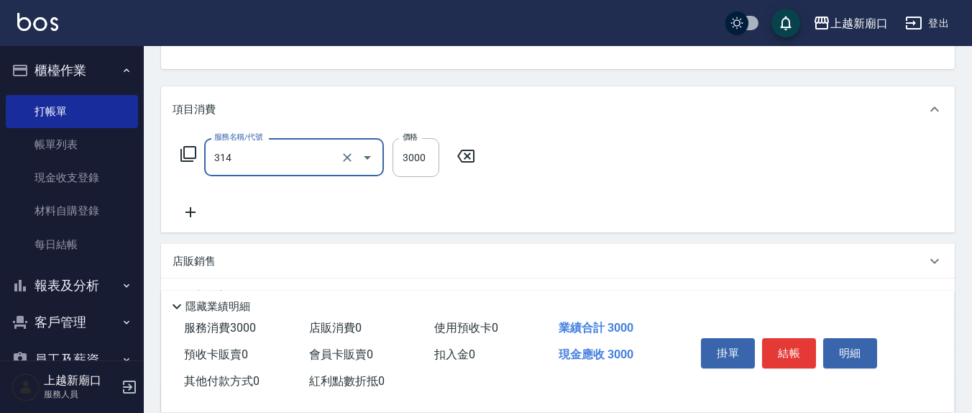
type input "CYA水質感2500UP(314)"
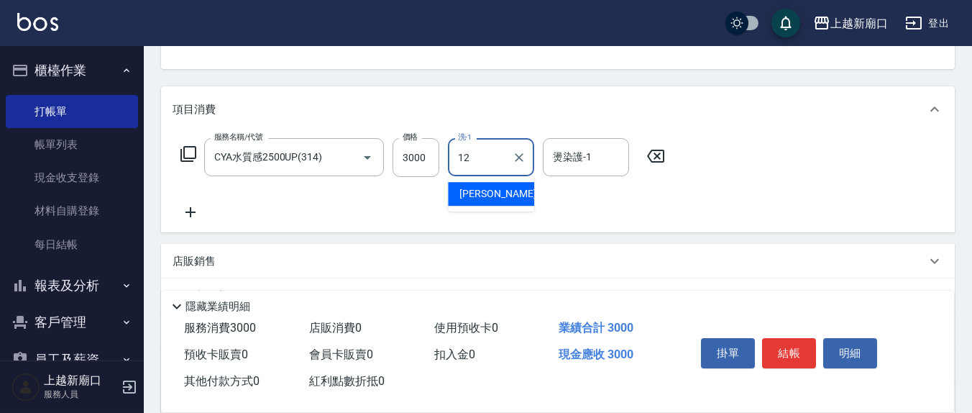
type input "[PERSON_NAME]-12"
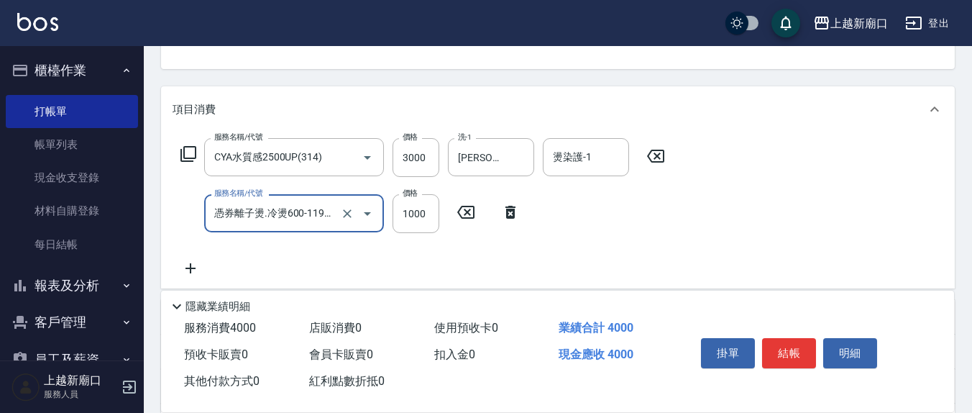
type input "憑券離子燙.冷燙600-1198(303)"
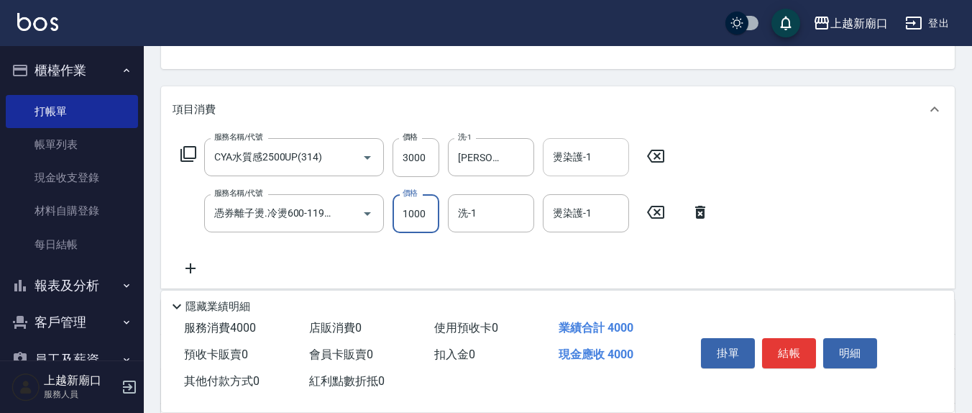
click at [599, 155] on input "燙染護-1" at bounding box center [586, 157] width 73 height 25
type input "[PERSON_NAME]-8"
click at [657, 211] on icon at bounding box center [655, 212] width 17 height 13
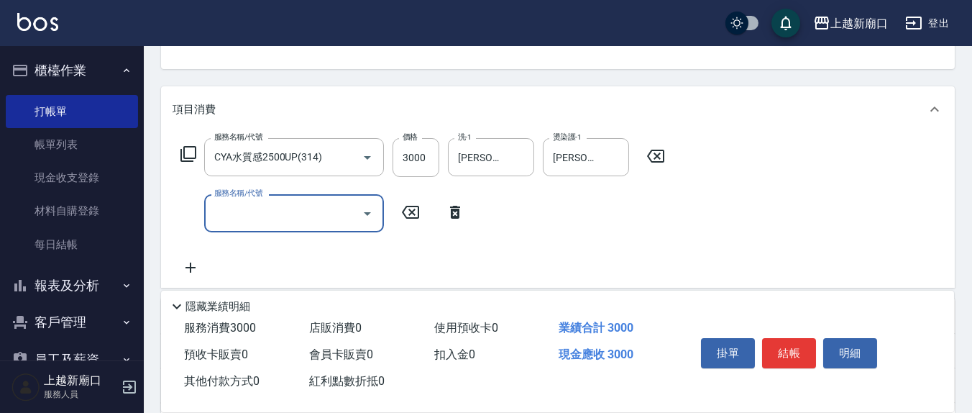
scroll to position [0, 0]
click at [287, 198] on div "服務名稱/代號" at bounding box center [294, 213] width 180 height 38
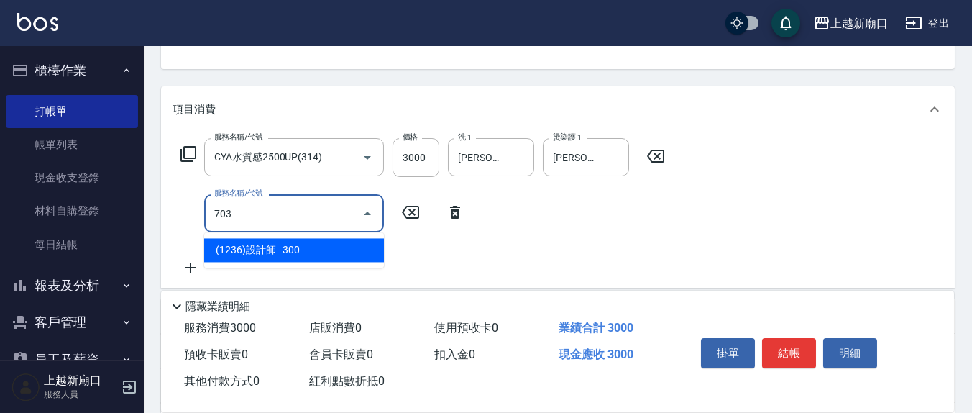
type input "(1236)設計師(703)"
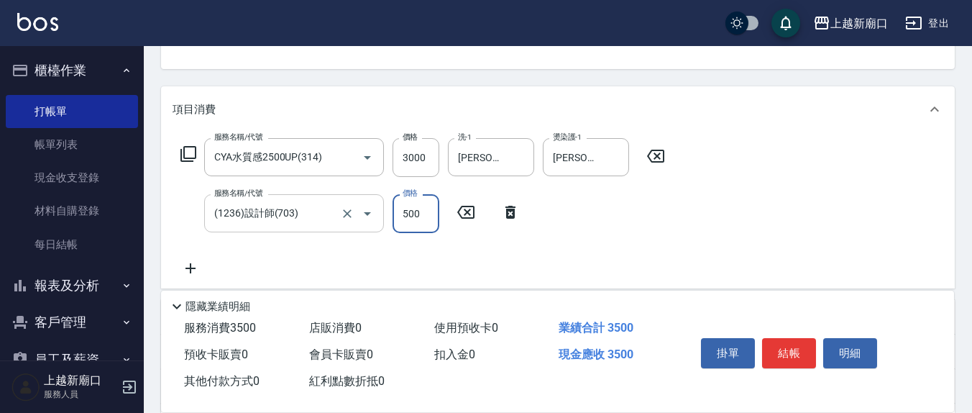
type input "500"
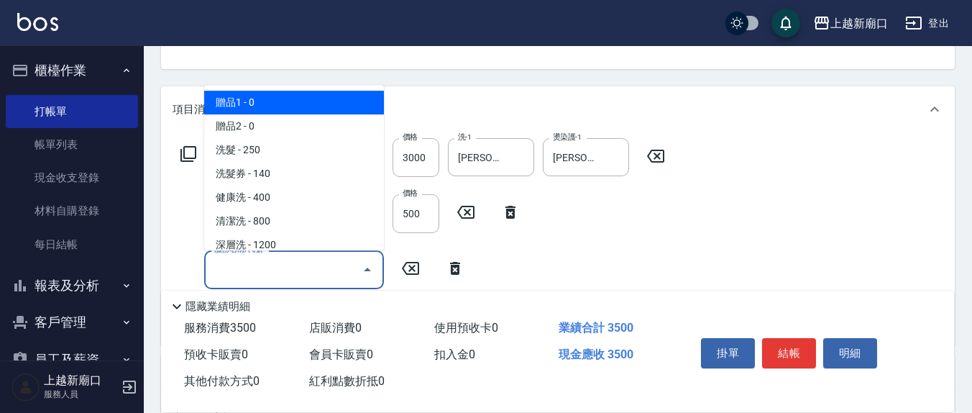
click at [329, 271] on input "服務名稱/代號" at bounding box center [283, 269] width 145 height 25
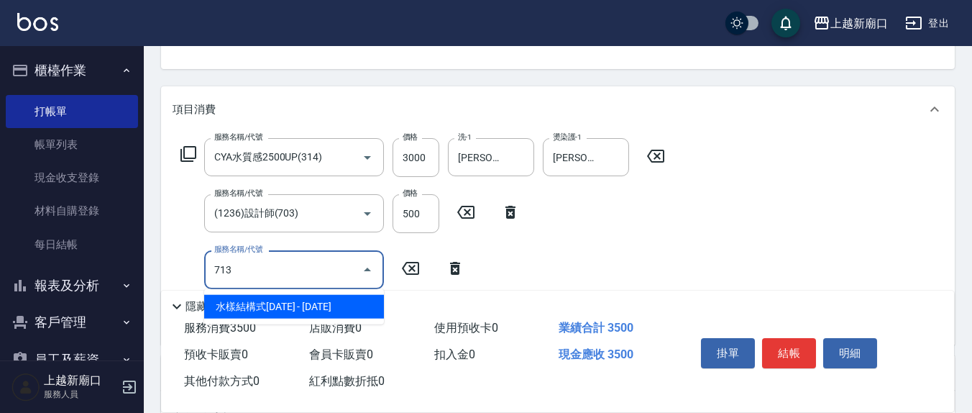
type input "水樣結構式1200(713)"
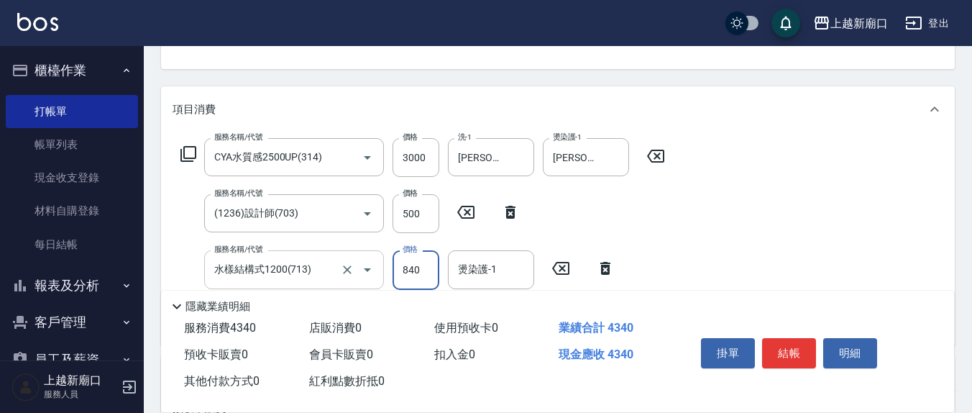
type input "840"
type input "1"
type input "[PERSON_NAME]-8"
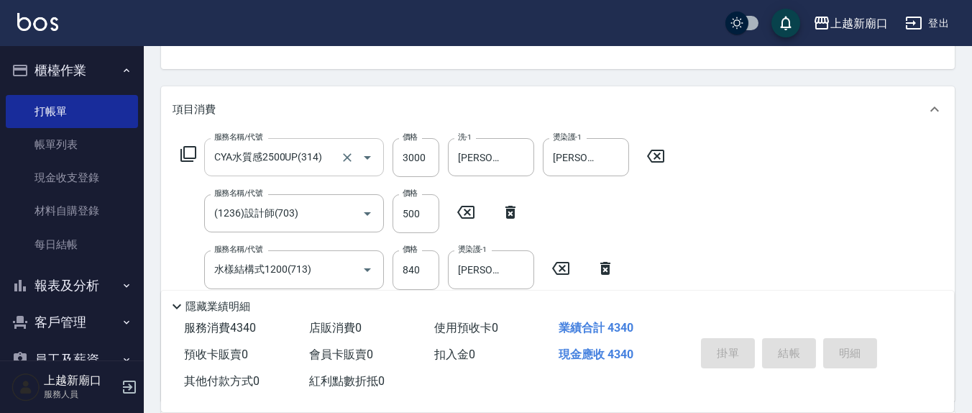
type input "[DATE] 18:56"
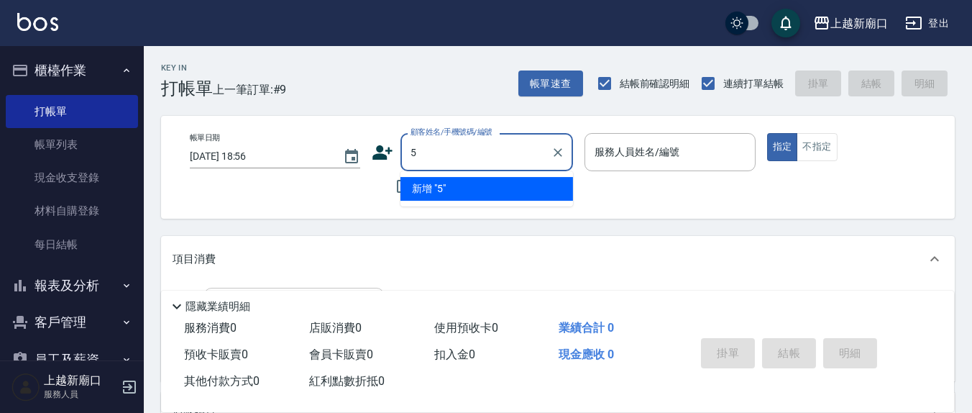
type input "5"
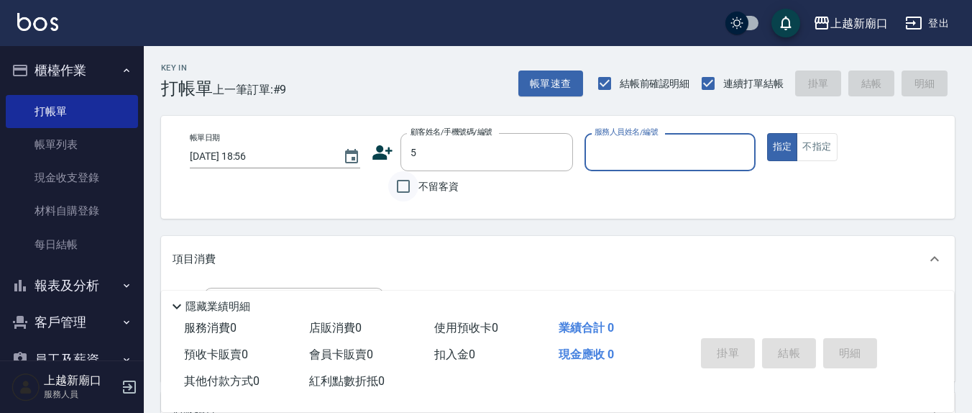
click at [405, 190] on input "不留客資" at bounding box center [403, 186] width 30 height 30
checkbox input "true"
type input "[PERSON_NAME]/0989075728/"
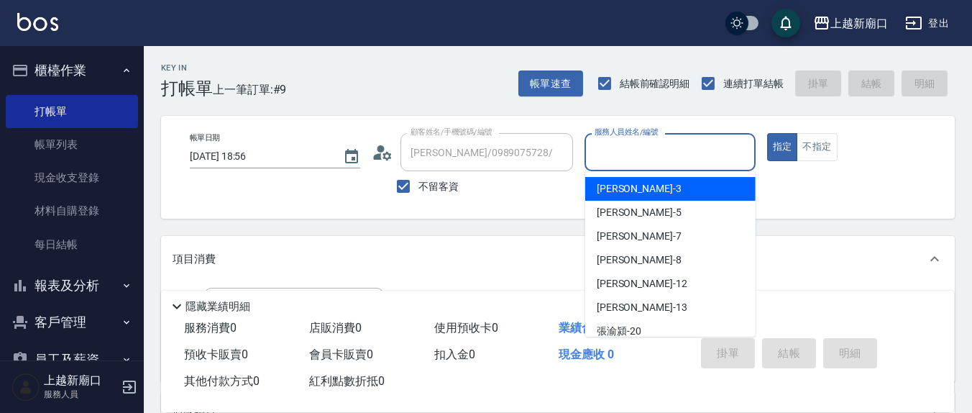
click at [666, 152] on input "服務人員姓名/編號" at bounding box center [670, 152] width 158 height 25
type input "5"
type input "[PERSON_NAME]/0911913008/"
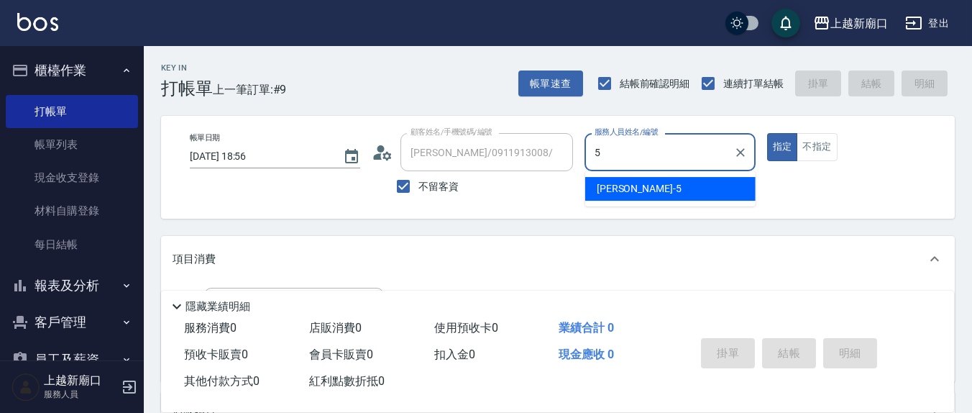
type input "[PERSON_NAME]5"
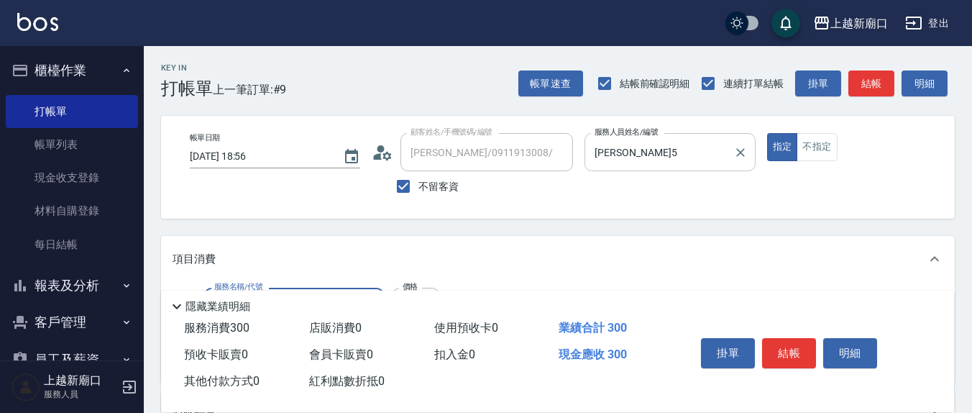
type input "[PERSON_NAME]洗髮精(210)"
click at [801, 144] on button "不指定" at bounding box center [817, 147] width 40 height 28
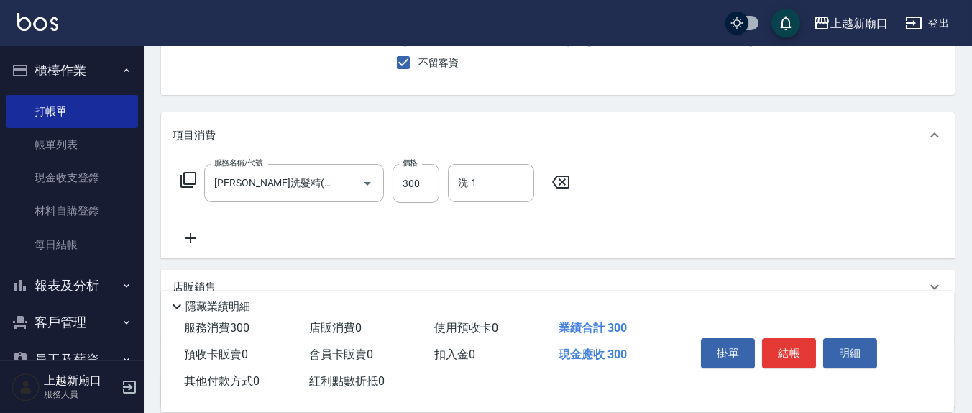
scroll to position [150, 0]
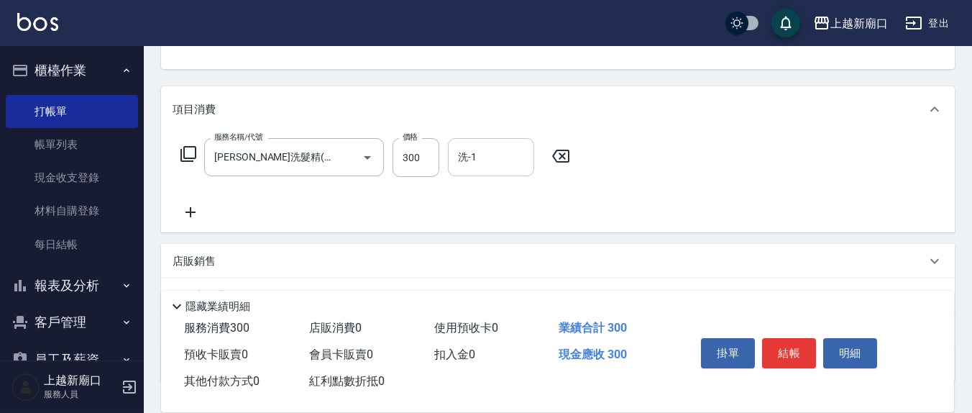
click at [501, 162] on input "洗-1" at bounding box center [491, 157] width 73 height 25
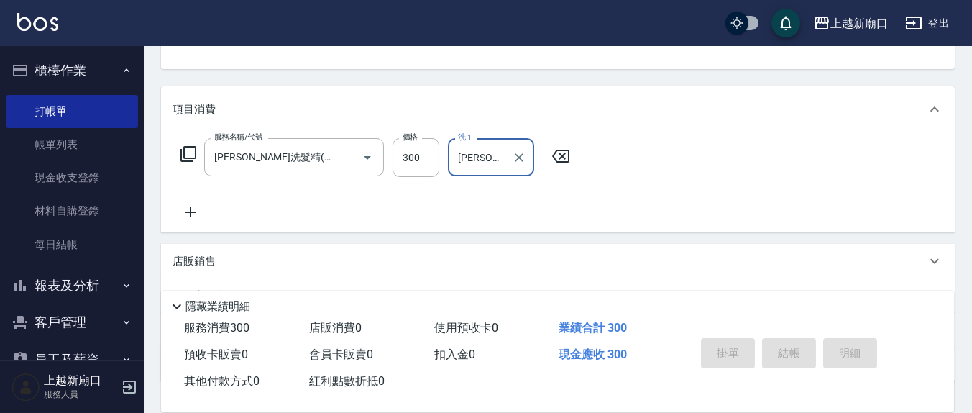
type input "[PERSON_NAME]-21"
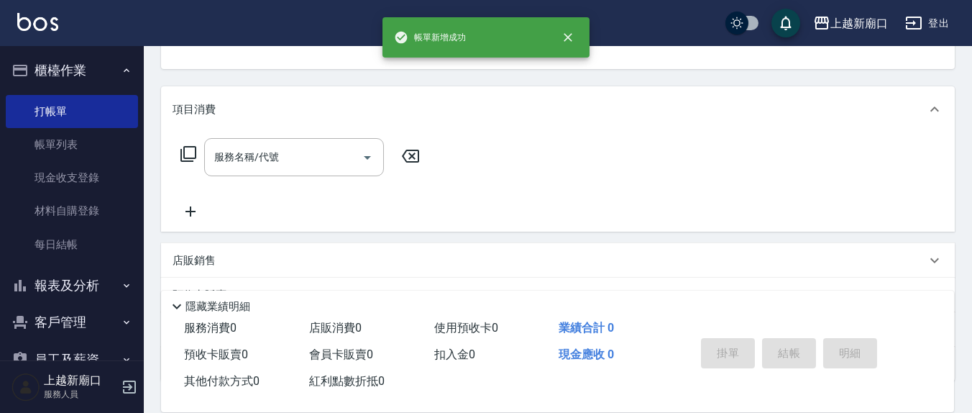
scroll to position [0, 0]
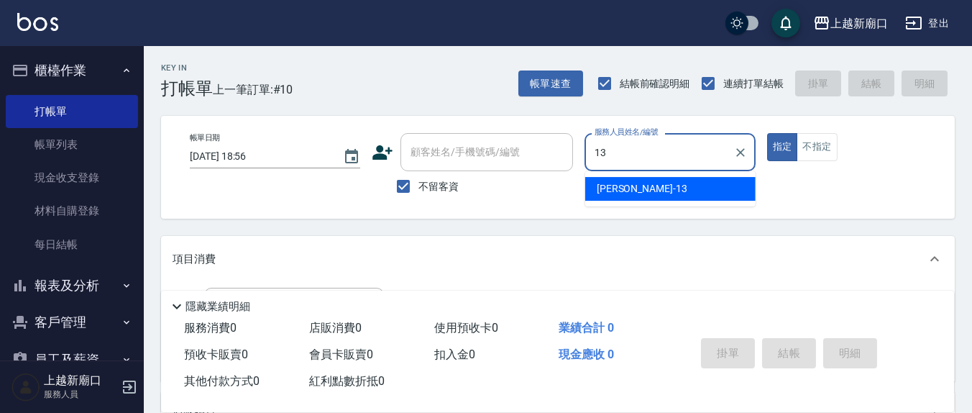
type input "[PERSON_NAME]-13"
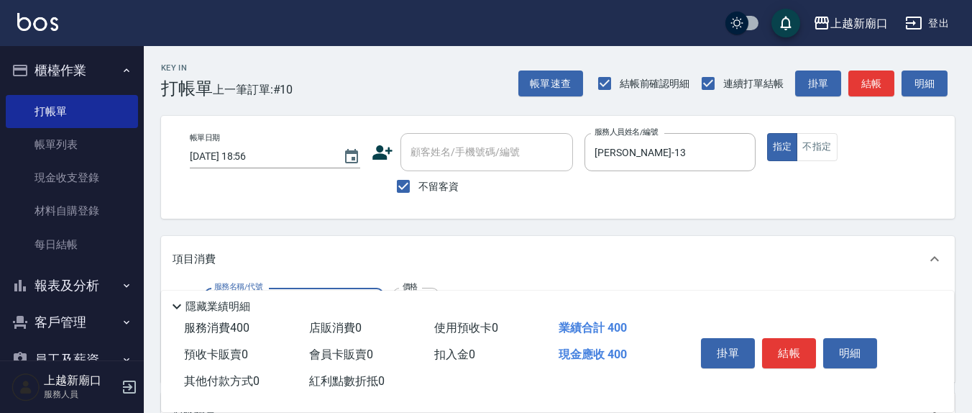
type input "剪髮(401)"
type input "100"
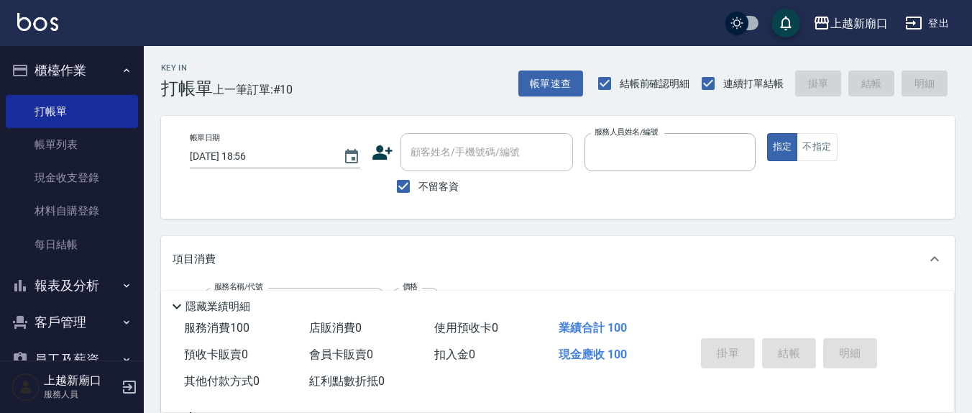
click at [767, 133] on button "指定" at bounding box center [782, 147] width 31 height 28
type input "[DATE] 18:57"
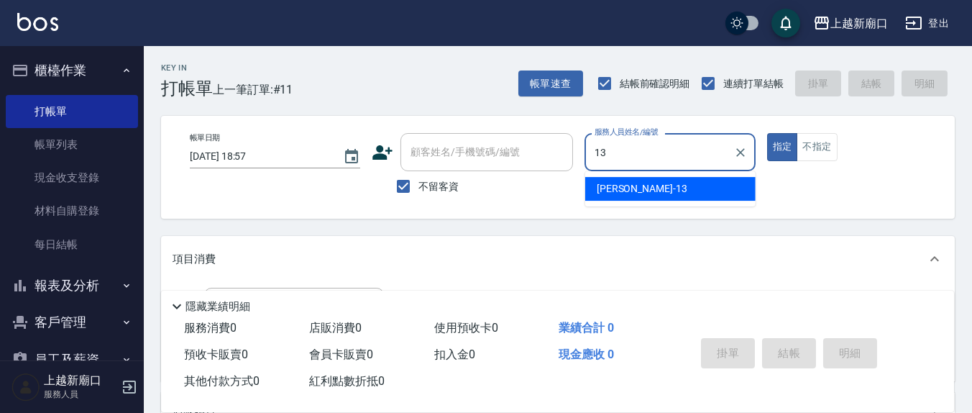
type input "[PERSON_NAME]-13"
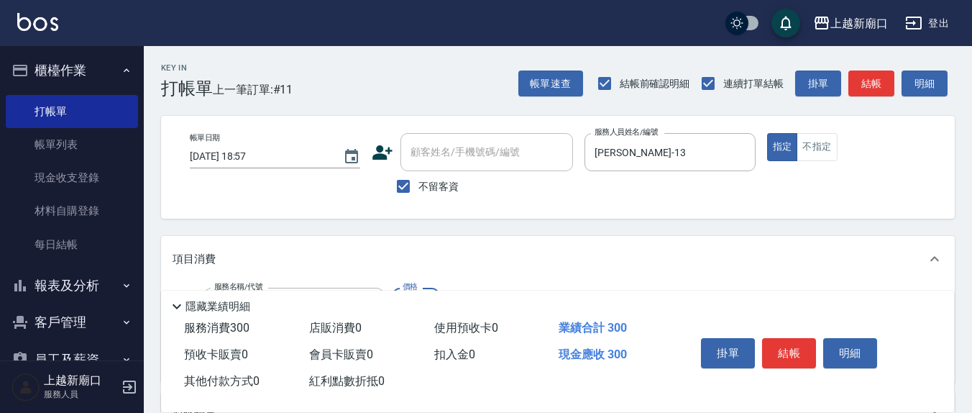
type input "[PERSON_NAME]洗髮精(210)"
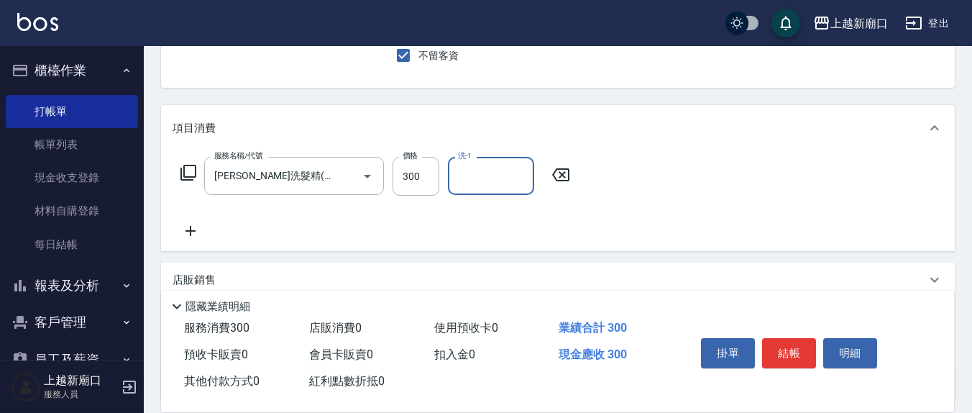
scroll to position [150, 0]
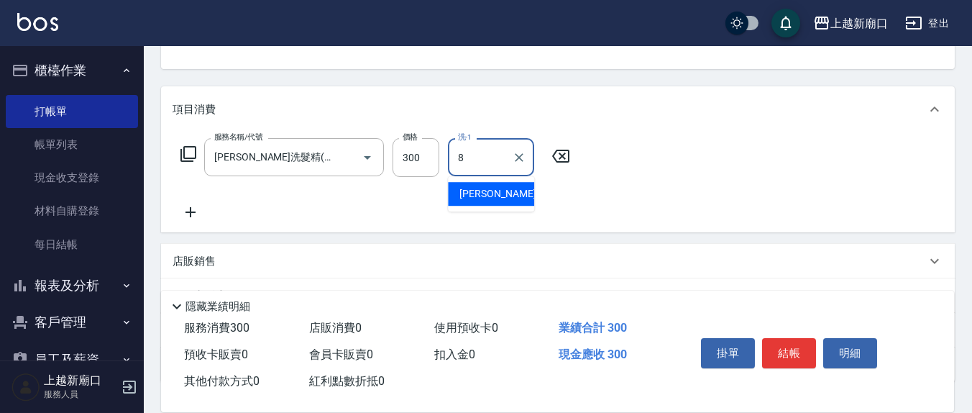
type input "[PERSON_NAME]-8"
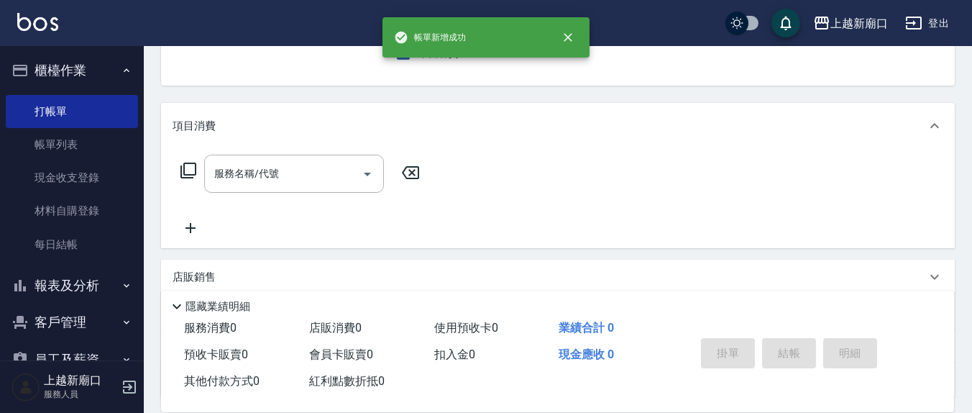
scroll to position [0, 0]
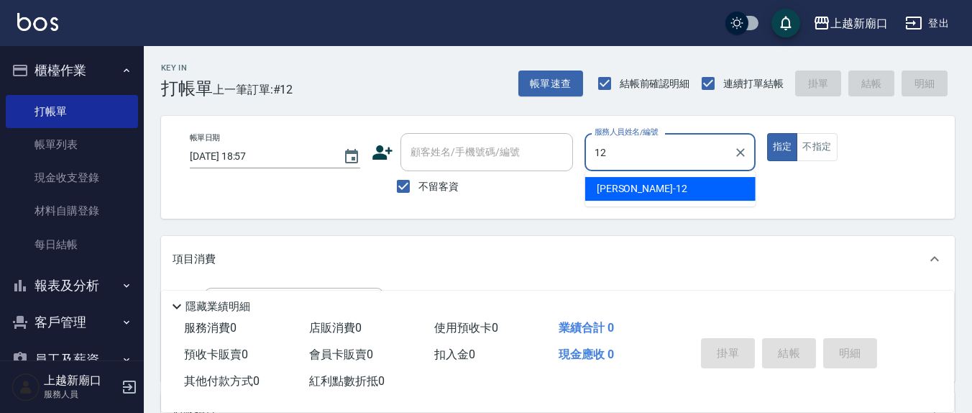
type input "[PERSON_NAME]-12"
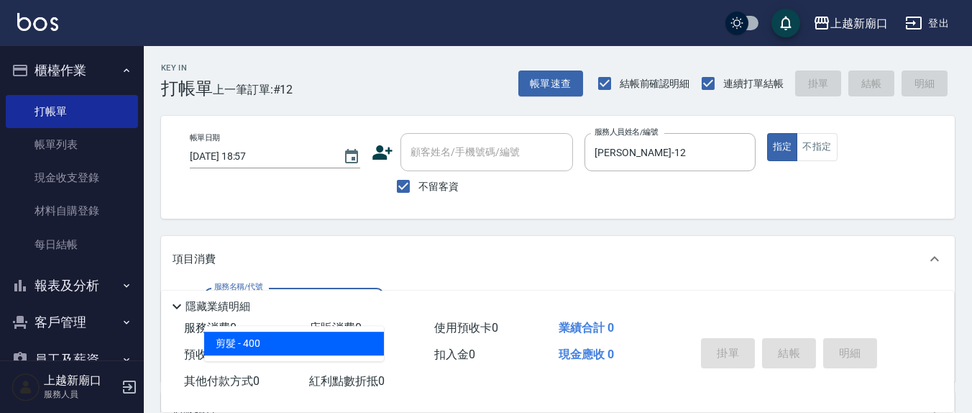
type input "剪髮(401)"
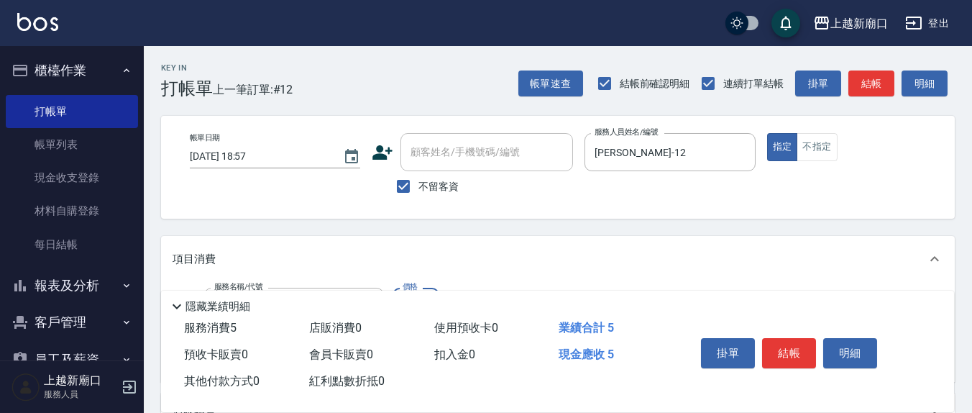
type input "50"
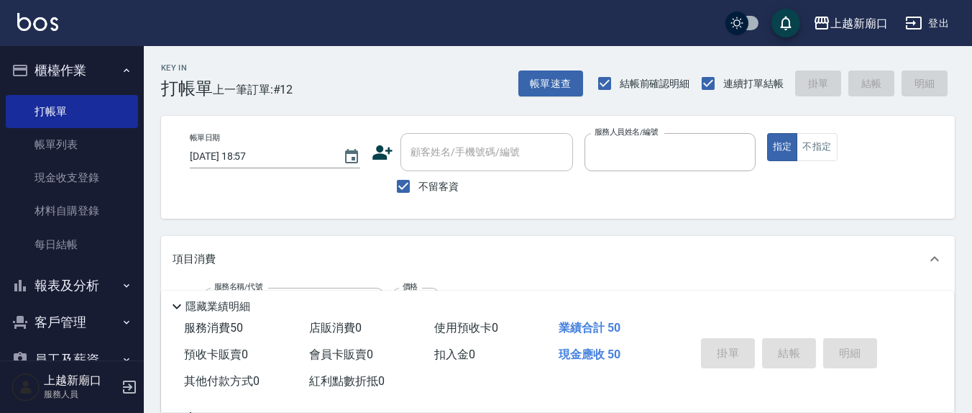
click at [767, 133] on button "指定" at bounding box center [782, 147] width 31 height 28
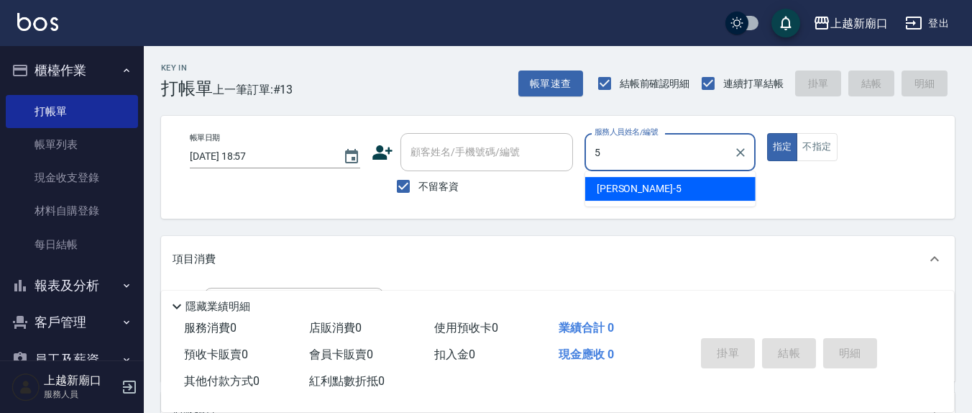
type input "[PERSON_NAME]5"
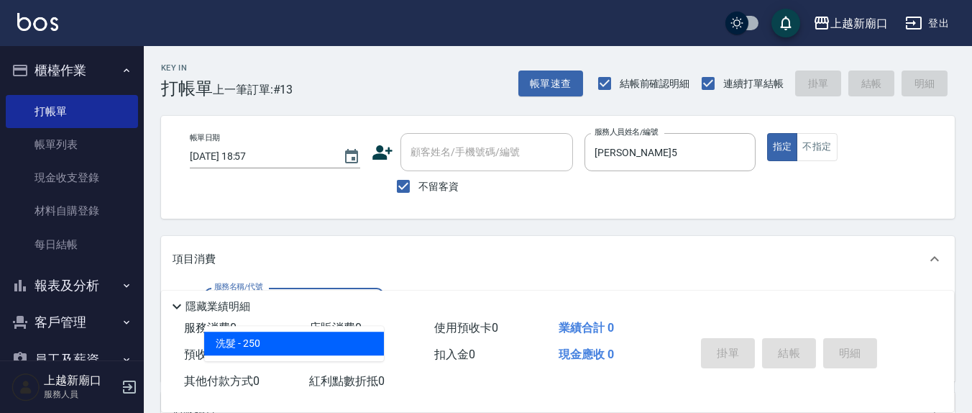
type input "洗髮(201)"
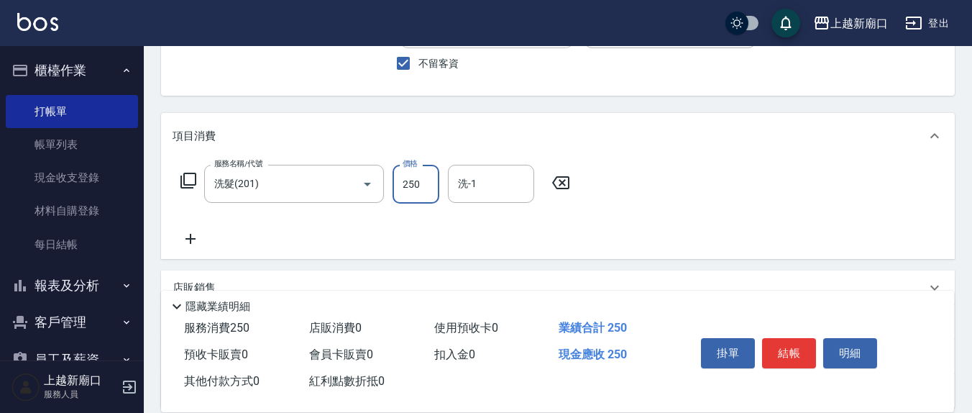
scroll to position [150, 0]
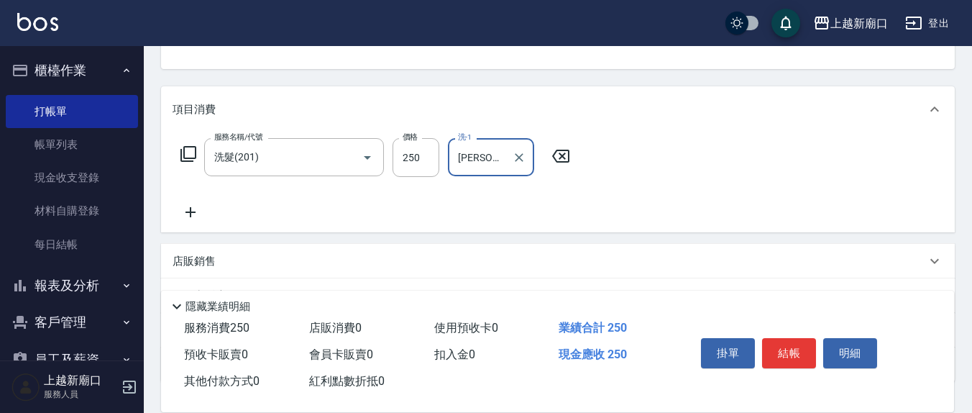
type input "[PERSON_NAME]-21"
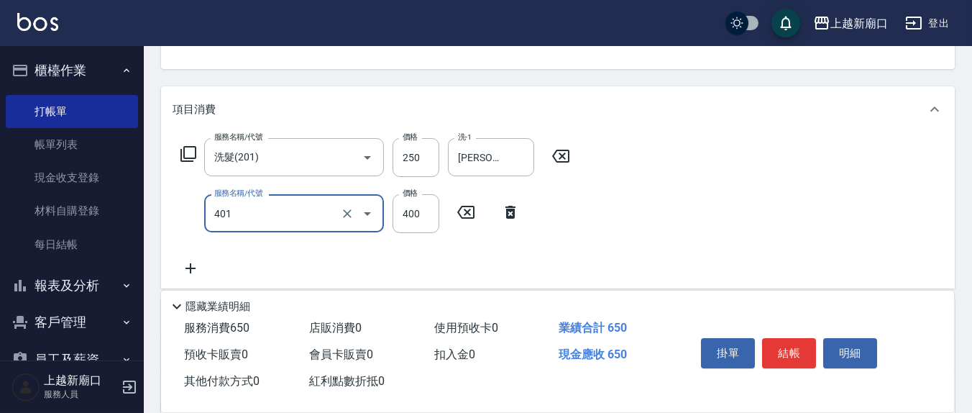
type input "剪髮(401)"
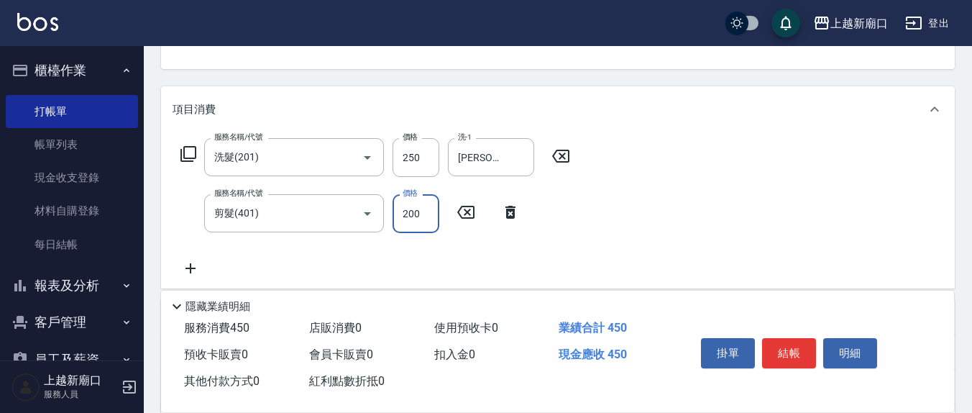
type input "200"
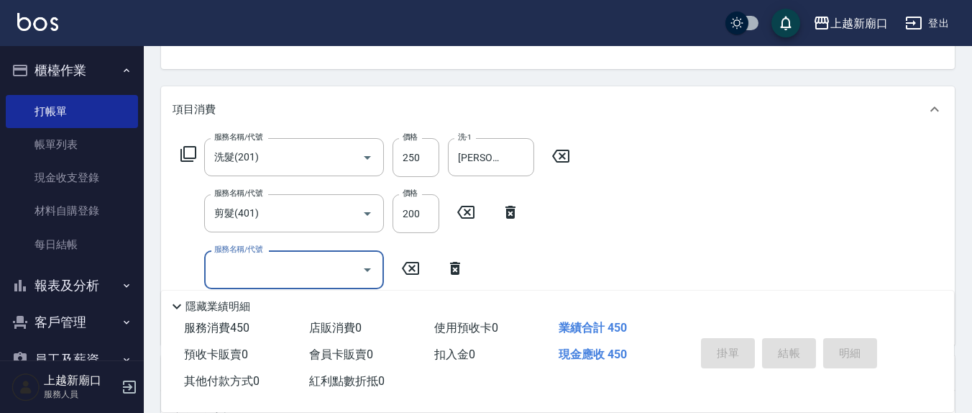
type input "[DATE] 18:59"
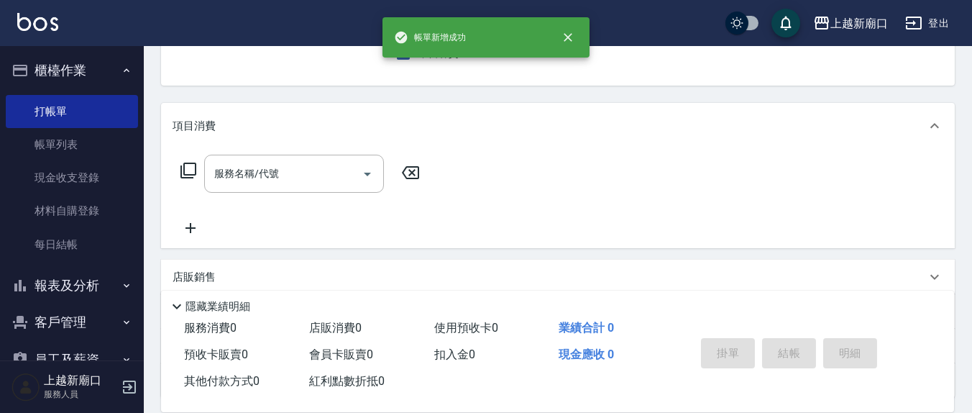
scroll to position [0, 0]
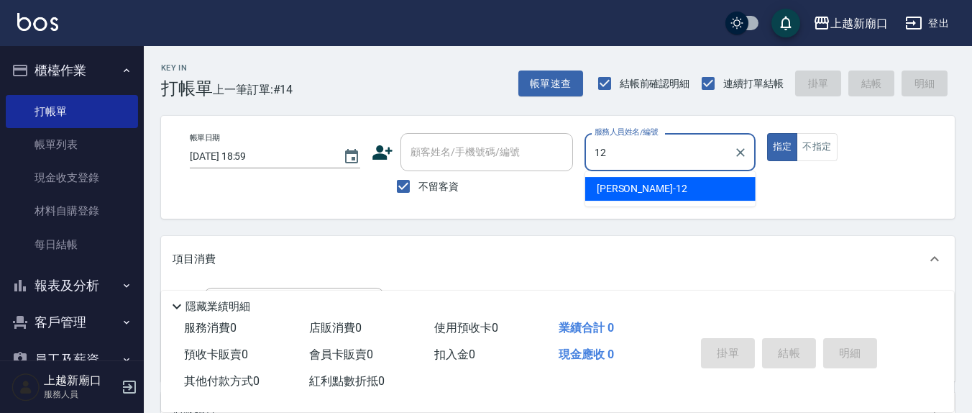
type input "[PERSON_NAME]-12"
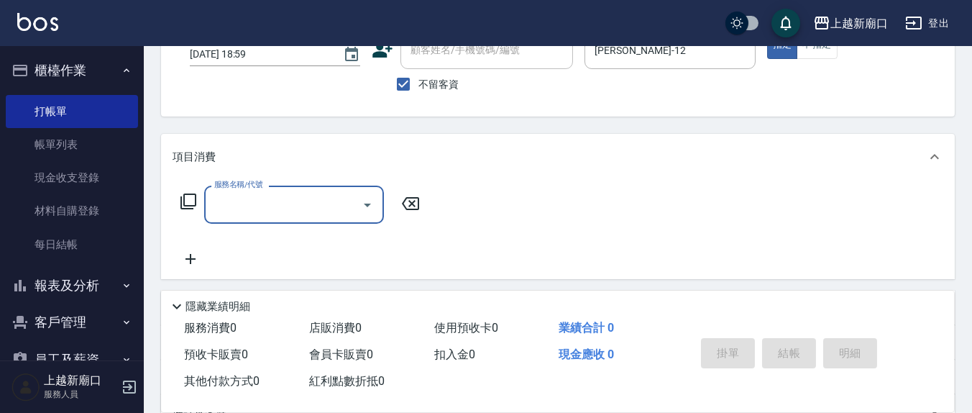
scroll to position [150, 0]
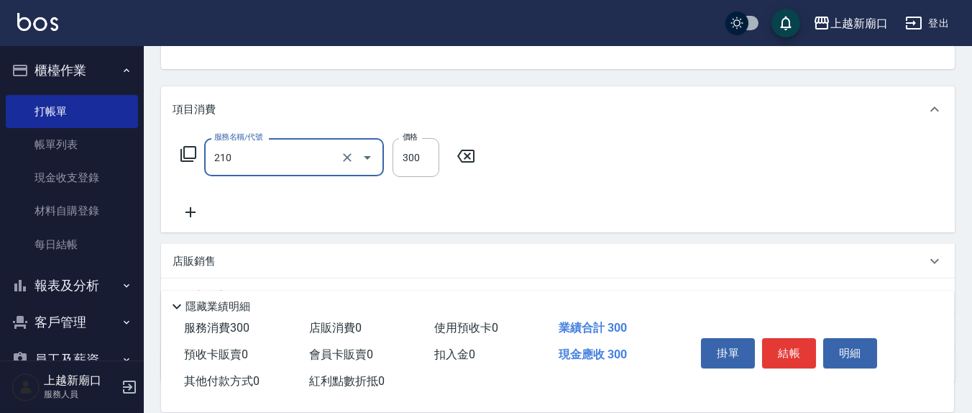
type input "[PERSON_NAME]洗髮精(210)"
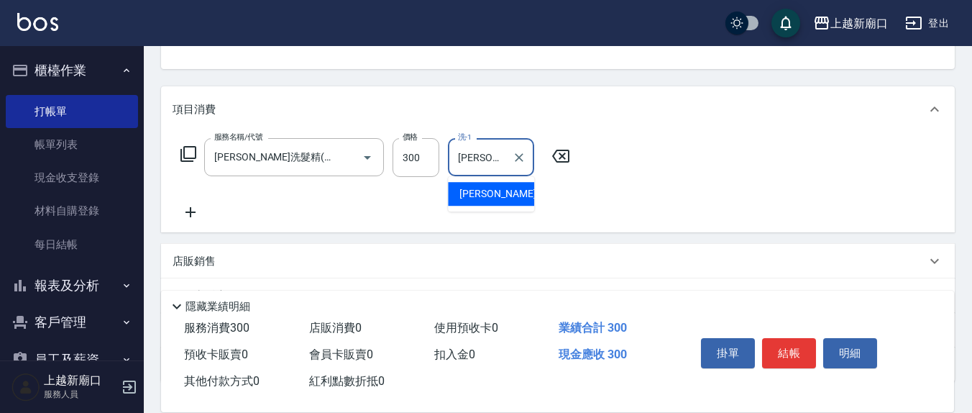
type input "[PERSON_NAME]-8"
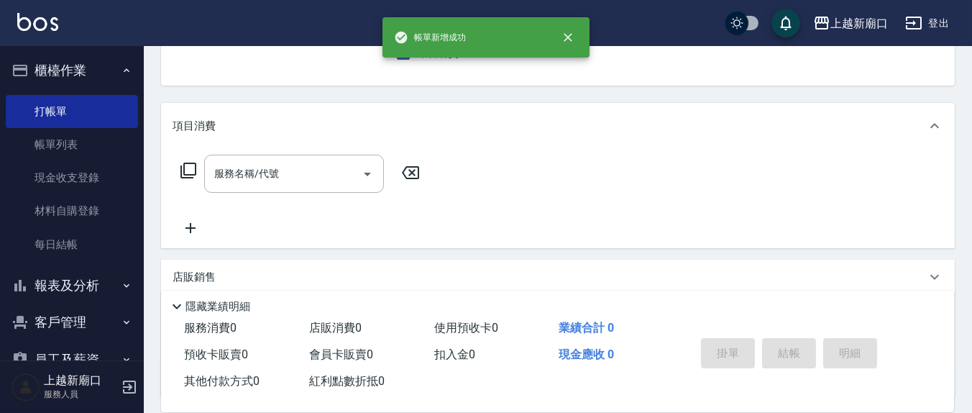
scroll to position [0, 0]
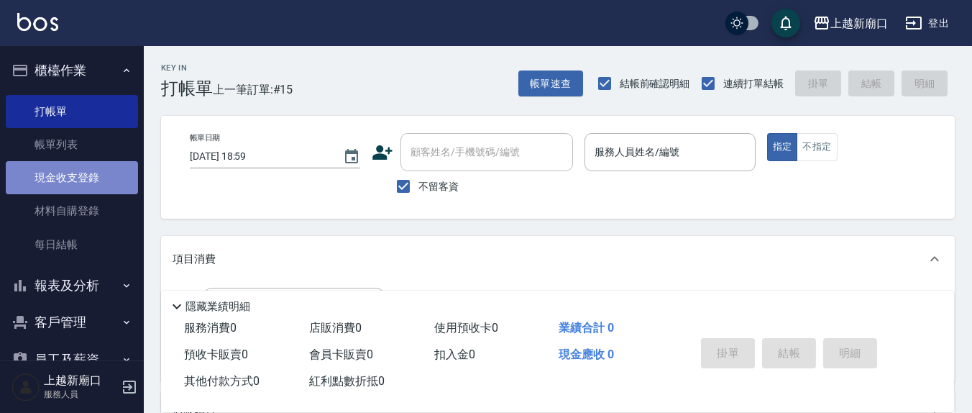
click at [89, 173] on link "現金收支登錄" at bounding box center [72, 177] width 132 height 33
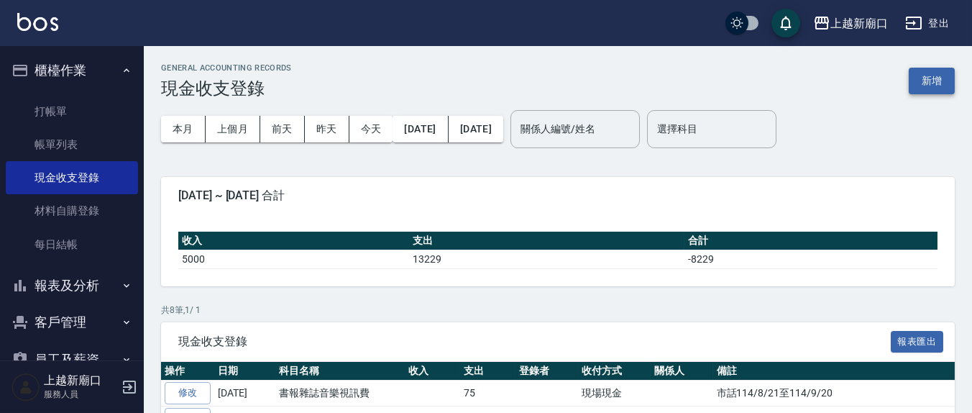
click at [948, 76] on button "新增" at bounding box center [932, 81] width 46 height 27
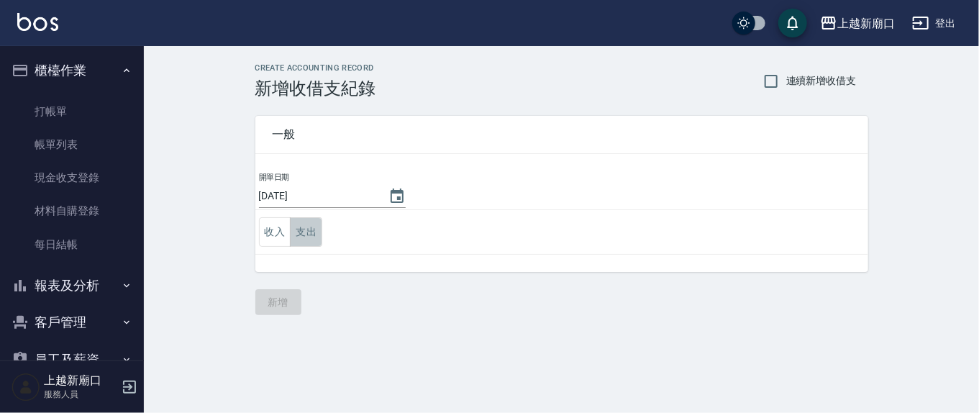
click at [309, 233] on button "支出" at bounding box center [306, 231] width 32 height 29
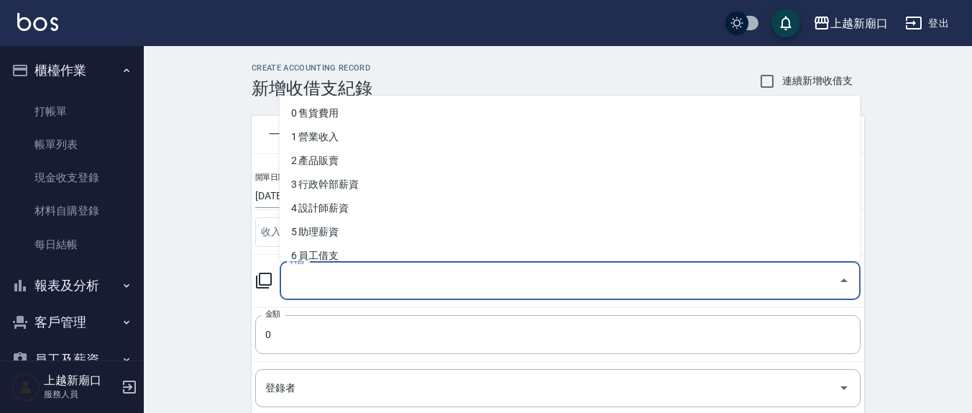
click at [335, 278] on input "科目" at bounding box center [559, 280] width 547 height 25
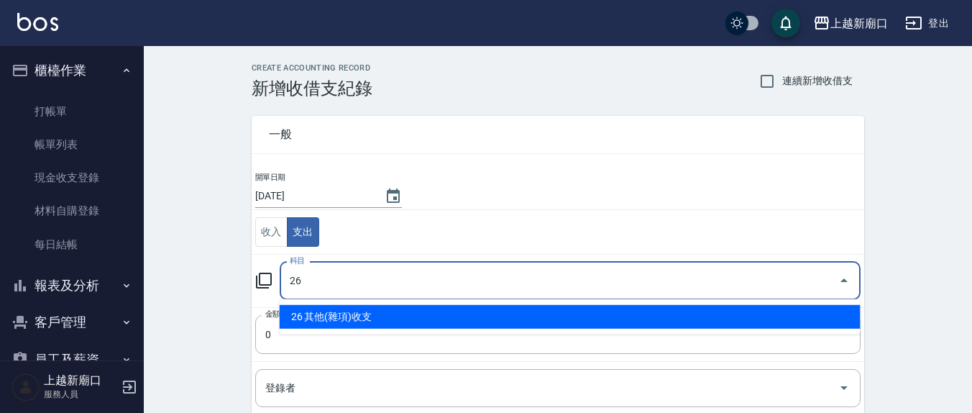
click at [324, 319] on li "26 其他(雜項)收支" at bounding box center [570, 317] width 581 height 24
type input "26 其他(雜項)收支"
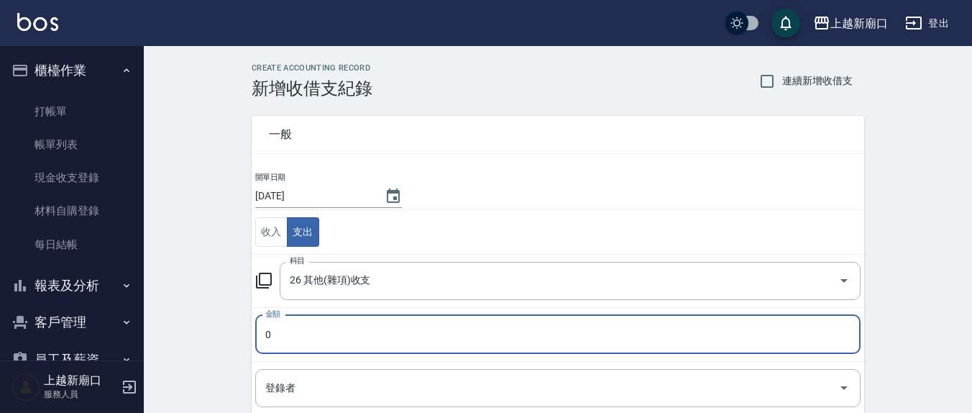
click at [311, 329] on input "0" at bounding box center [558, 334] width 606 height 39
type input "0100"
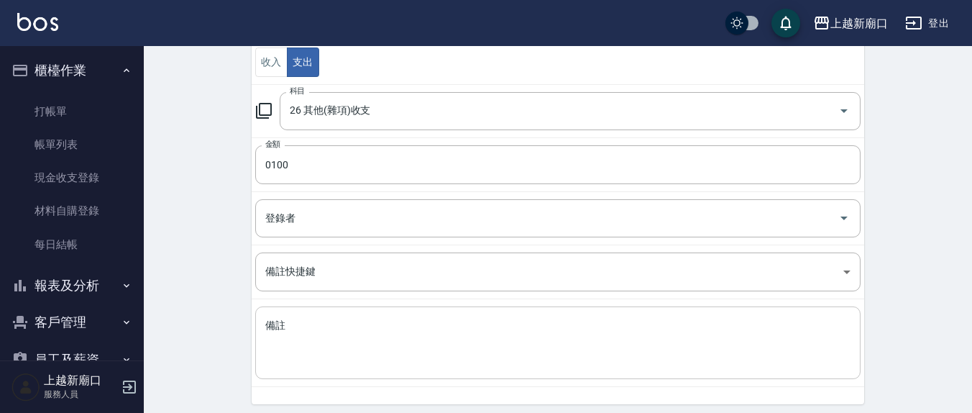
scroll to position [220, 0]
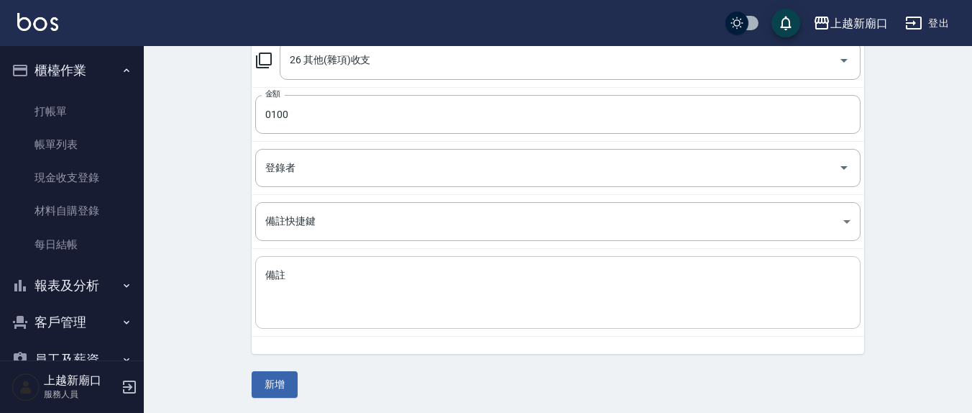
click at [308, 260] on div "x 備註" at bounding box center [558, 292] width 606 height 73
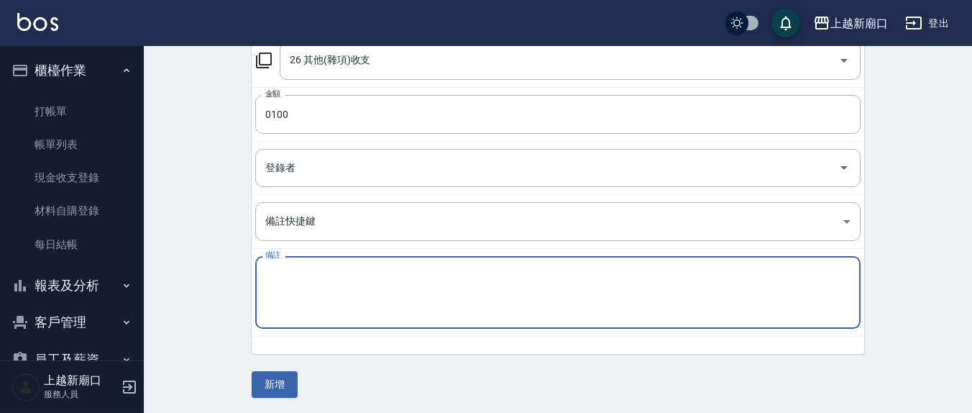
type textarea "g"
type textarea "水瓶"
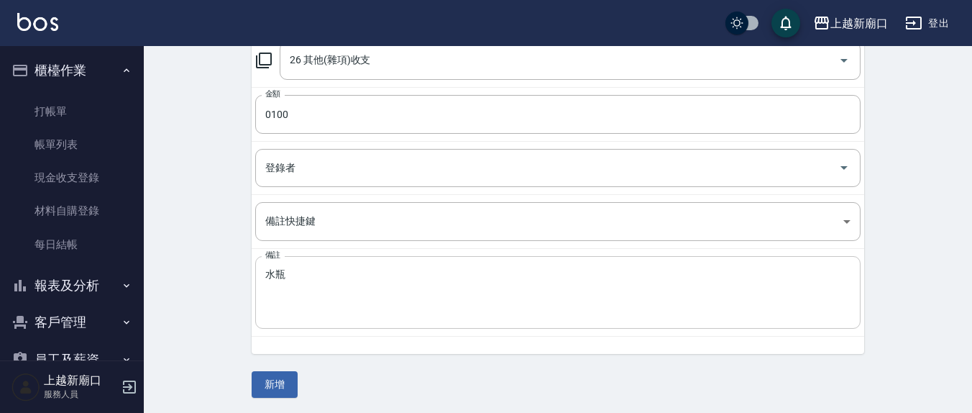
click at [263, 273] on div "水瓶 x 備註" at bounding box center [558, 292] width 606 height 73
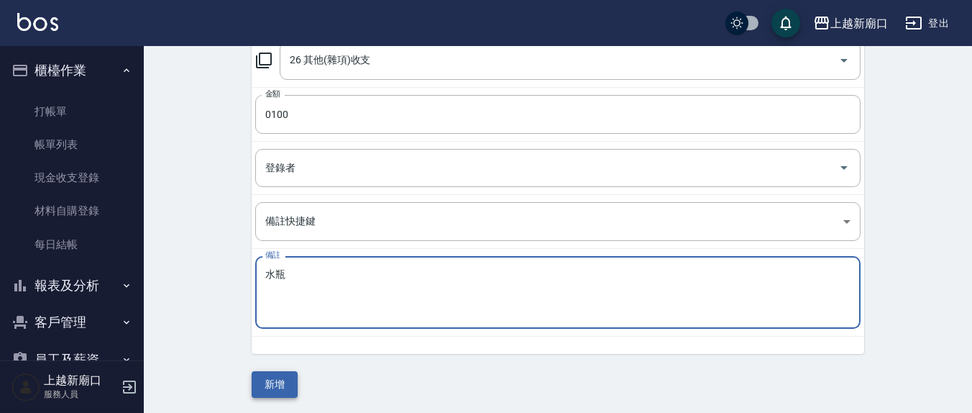
click at [283, 380] on button "新增" at bounding box center [275, 384] width 46 height 27
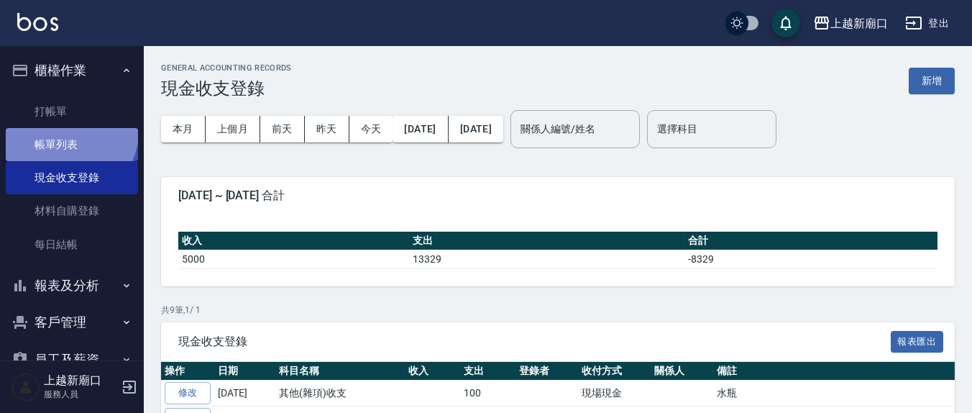
click at [68, 132] on link "帳單列表" at bounding box center [72, 144] width 132 height 33
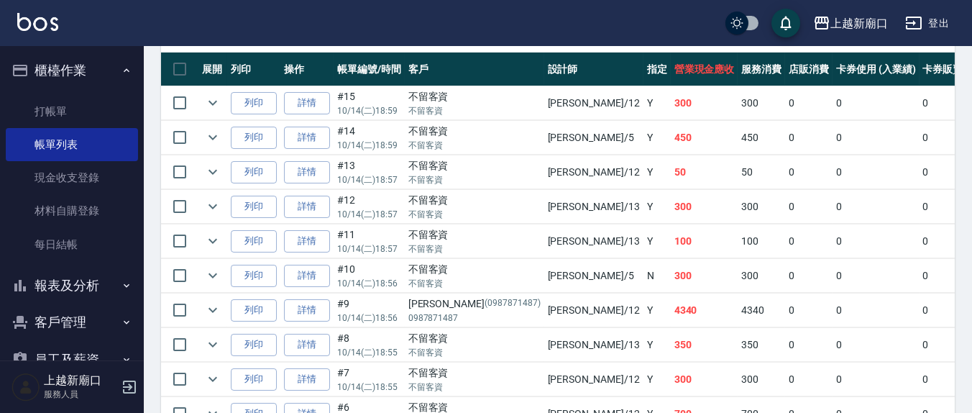
scroll to position [349, 0]
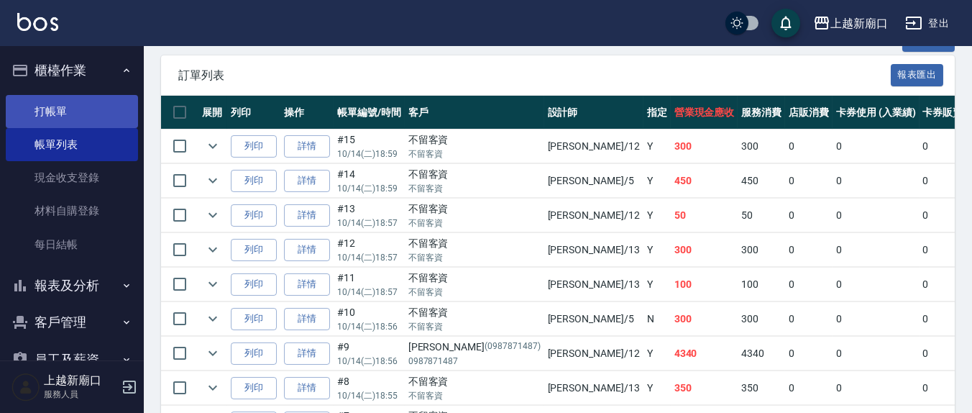
click at [49, 106] on link "打帳單" at bounding box center [72, 111] width 132 height 33
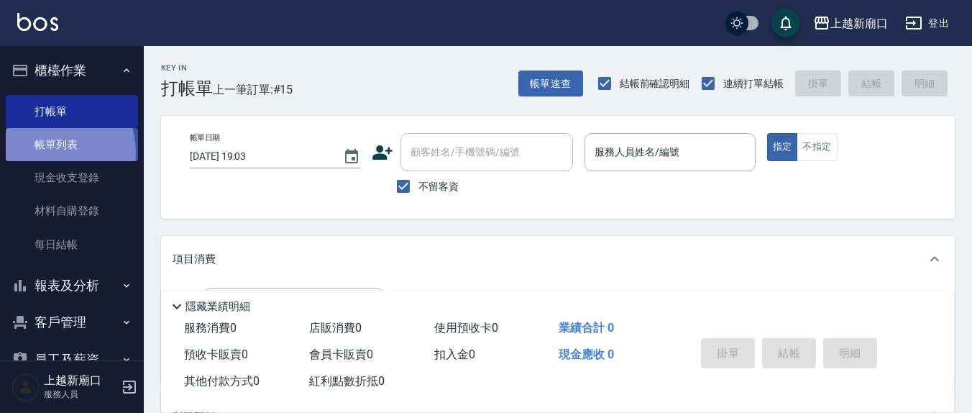
click at [42, 152] on link "帳單列表" at bounding box center [72, 144] width 132 height 33
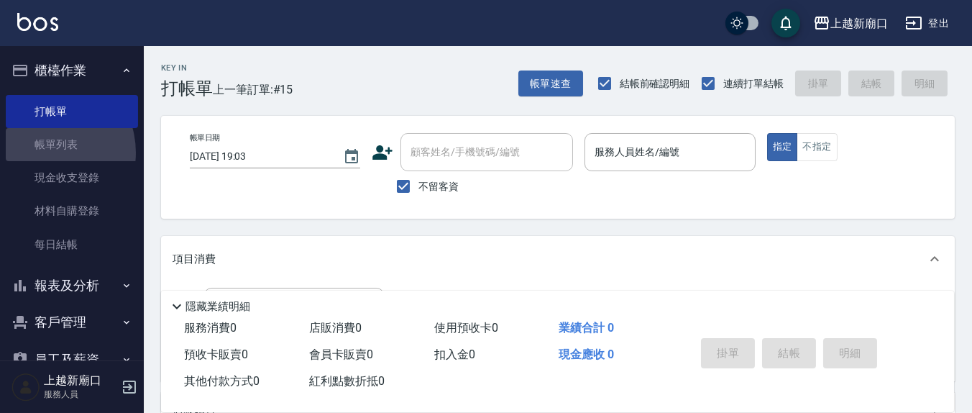
click at [56, 291] on button "報表及分析" at bounding box center [72, 285] width 132 height 37
click at [46, 287] on button "報表及分析" at bounding box center [72, 285] width 132 height 37
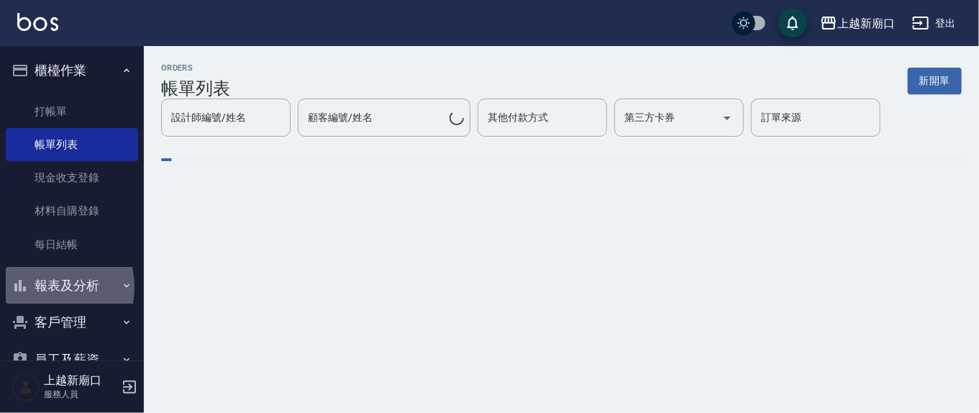
click at [46, 287] on button "報表及分析" at bounding box center [72, 285] width 132 height 37
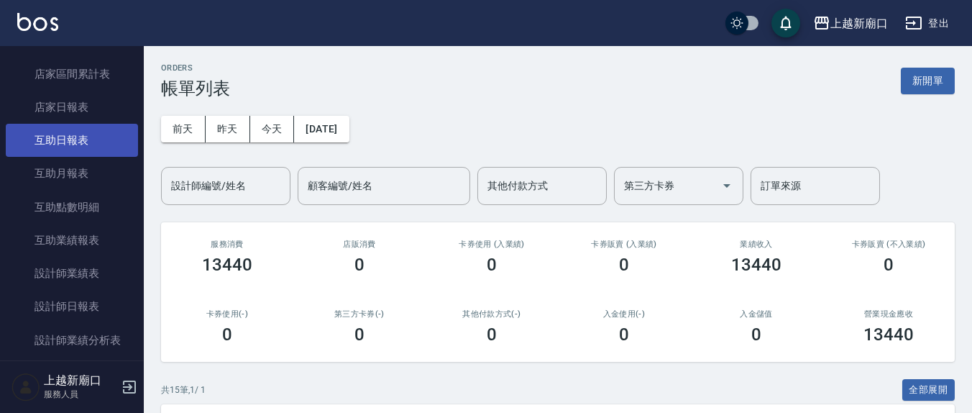
scroll to position [299, 0]
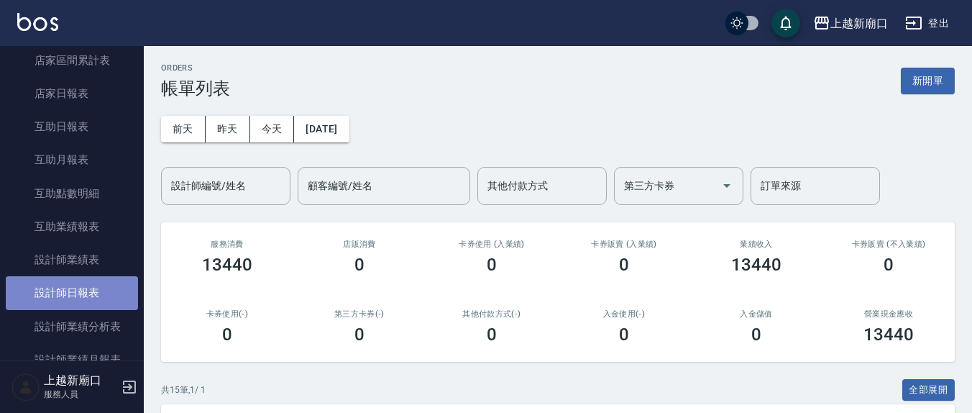
click at [99, 286] on link "設計師日報表" at bounding box center [72, 292] width 132 height 33
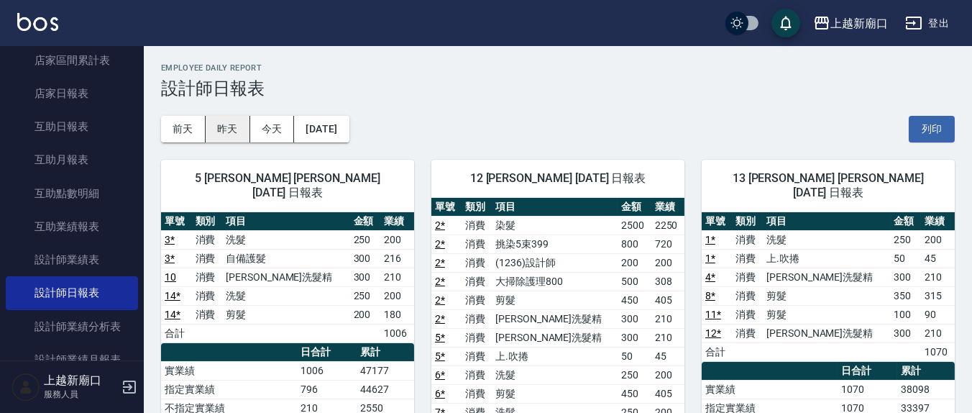
click at [225, 132] on button "昨天" at bounding box center [228, 129] width 45 height 27
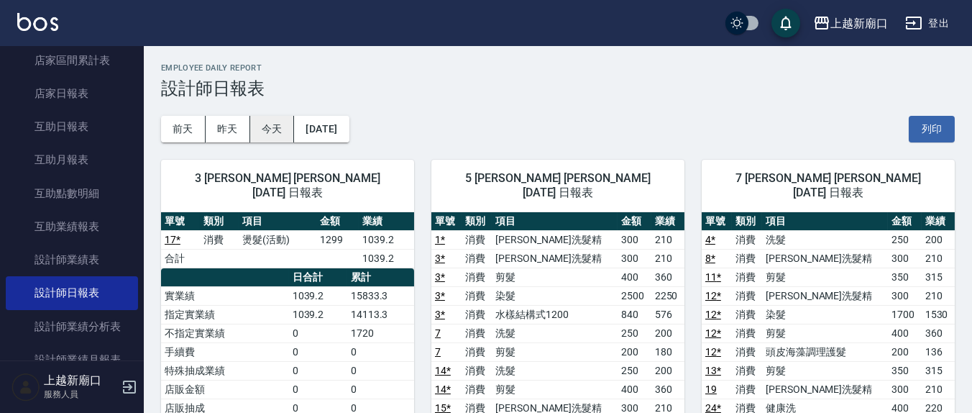
click at [278, 140] on button "今天" at bounding box center [272, 129] width 45 height 27
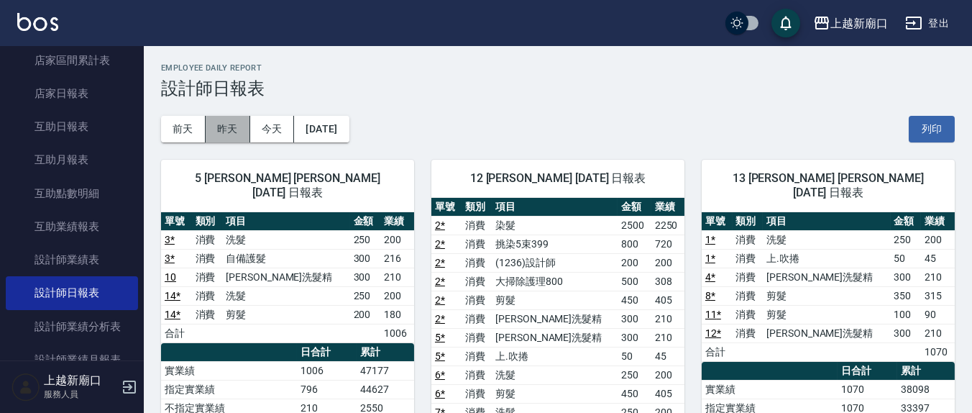
click at [229, 126] on button "昨天" at bounding box center [228, 129] width 45 height 27
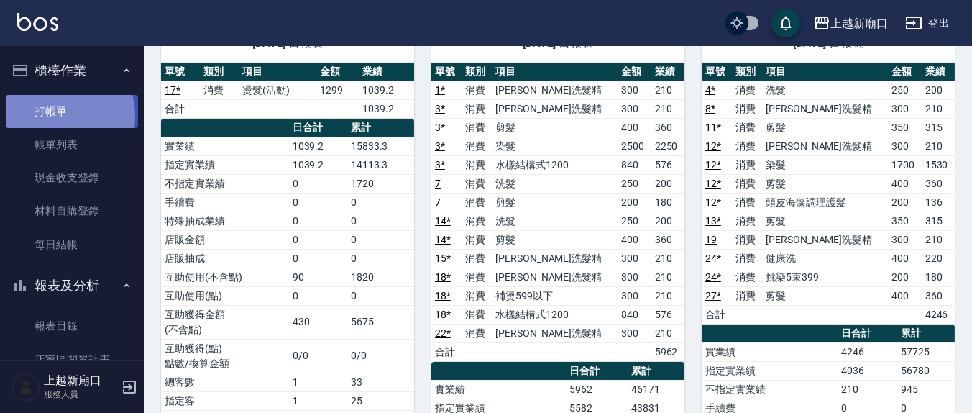
click at [48, 117] on link "打帳單" at bounding box center [72, 111] width 132 height 33
